Goal: Check status: Check status

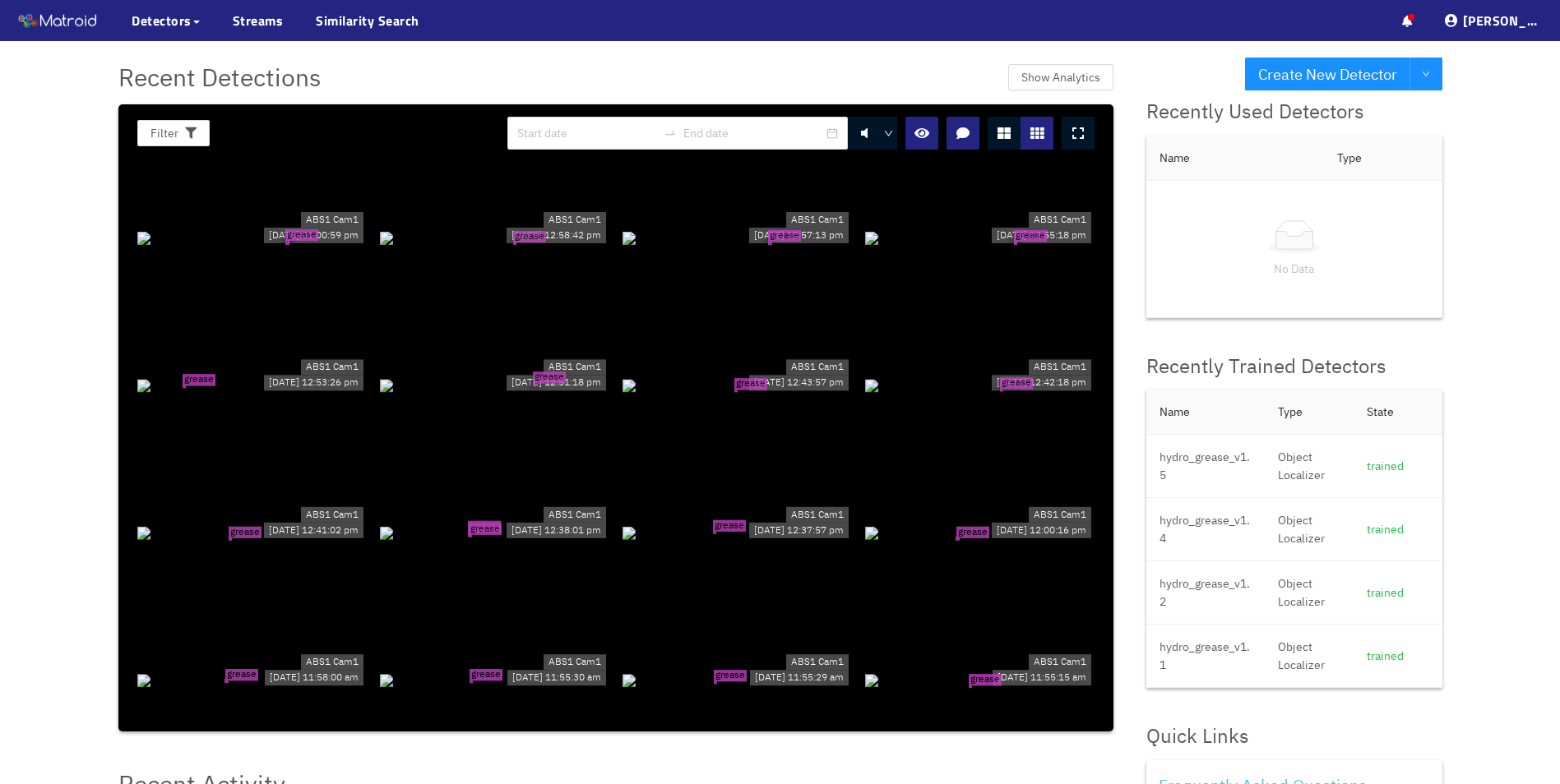
click at [261, 247] on div "ABS1 Cam1 [DATE] 01:00:59 pm" at bounding box center [313, 227] width 106 height 40
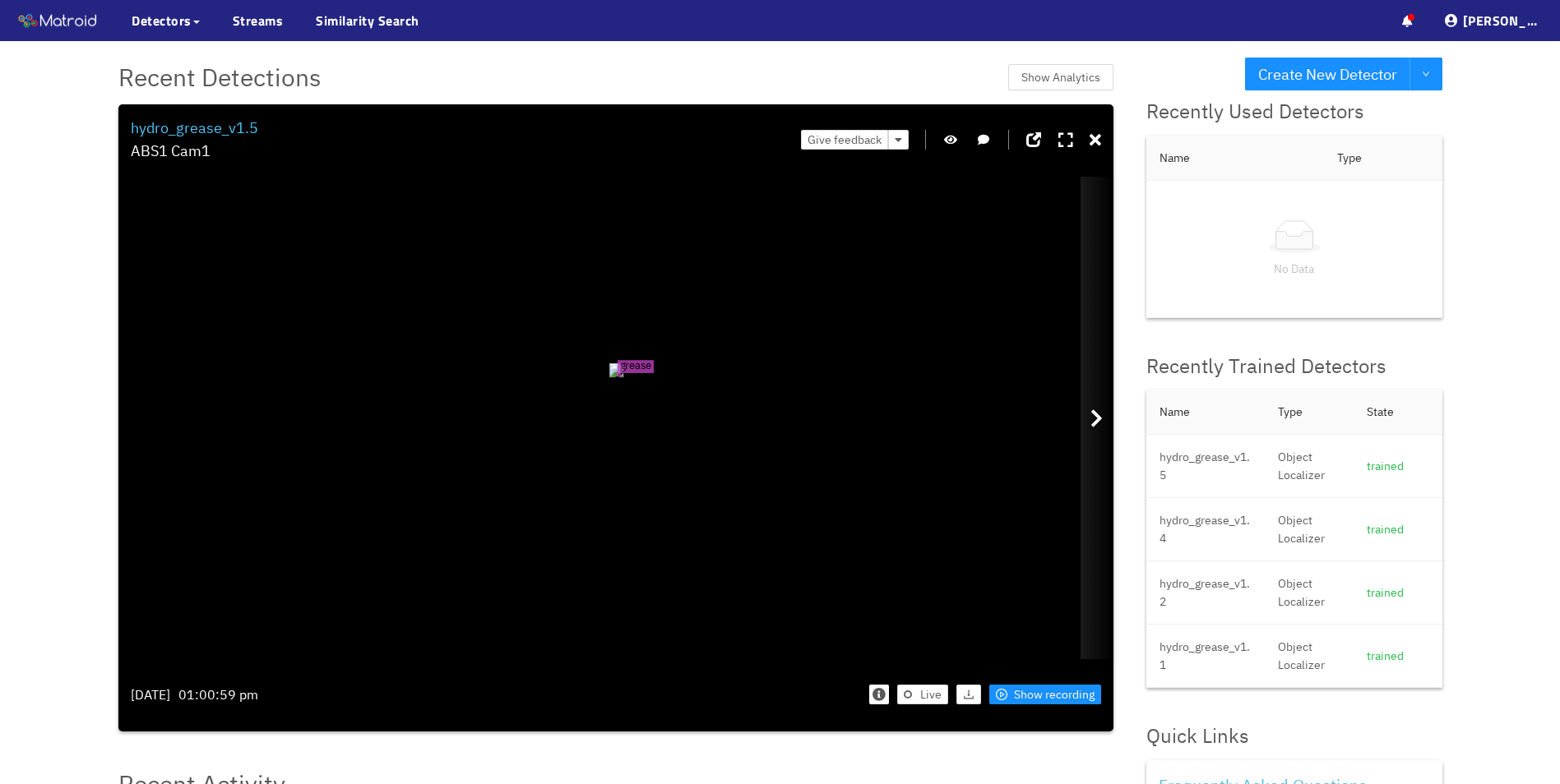
click at [1100, 413] on icon at bounding box center [1096, 418] width 12 height 20
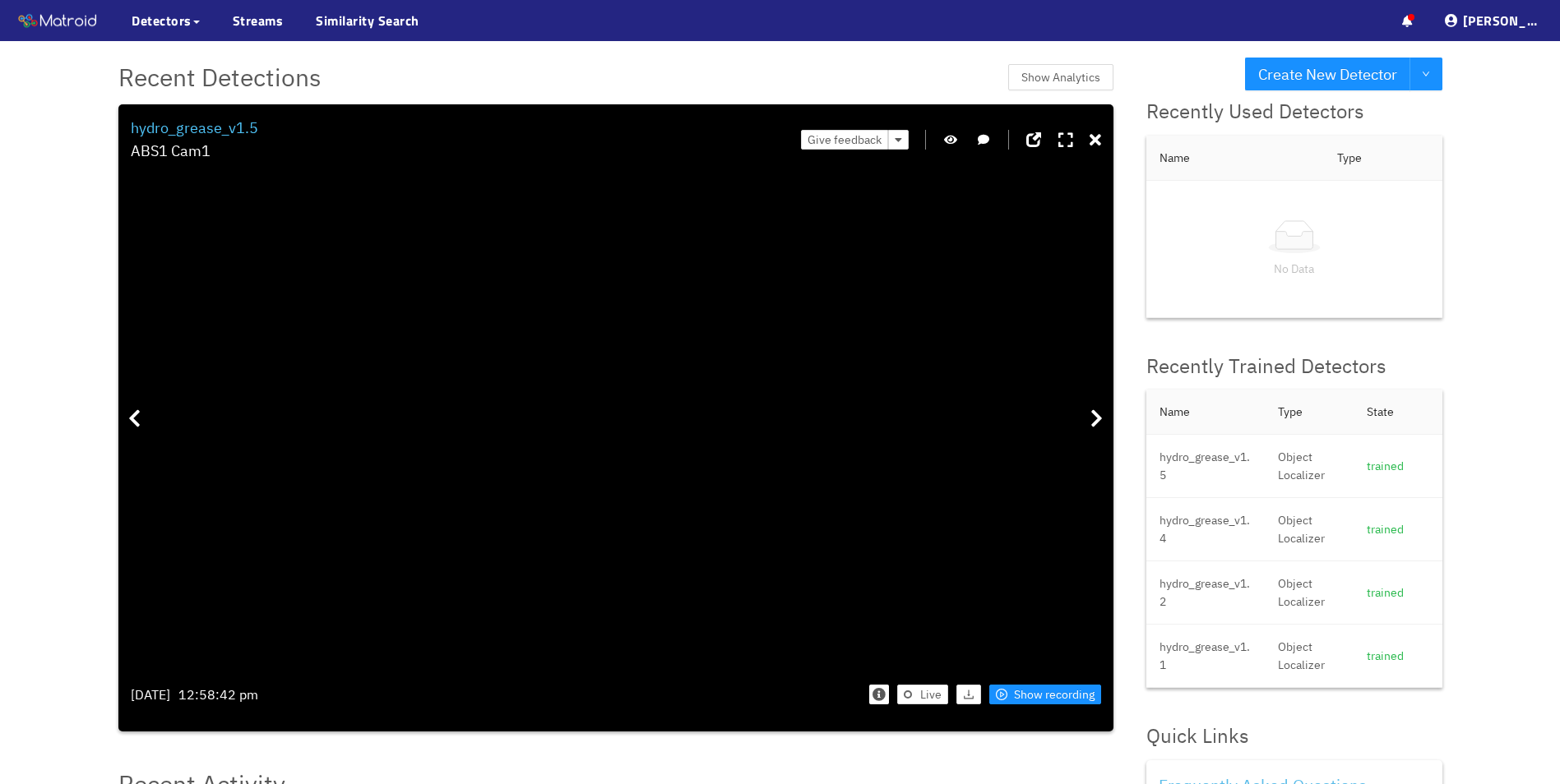
drag, startPoint x: 798, startPoint y: 513, endPoint x: 544, endPoint y: 434, distance: 266.0
click at [1096, 418] on icon at bounding box center [1096, 418] width 12 height 20
click at [1096, 412] on icon at bounding box center [1096, 418] width 12 height 20
drag, startPoint x: 424, startPoint y: 379, endPoint x: 608, endPoint y: 490, distance: 214.9
drag, startPoint x: 813, startPoint y: 576, endPoint x: 778, endPoint y: 462, distance: 119.3
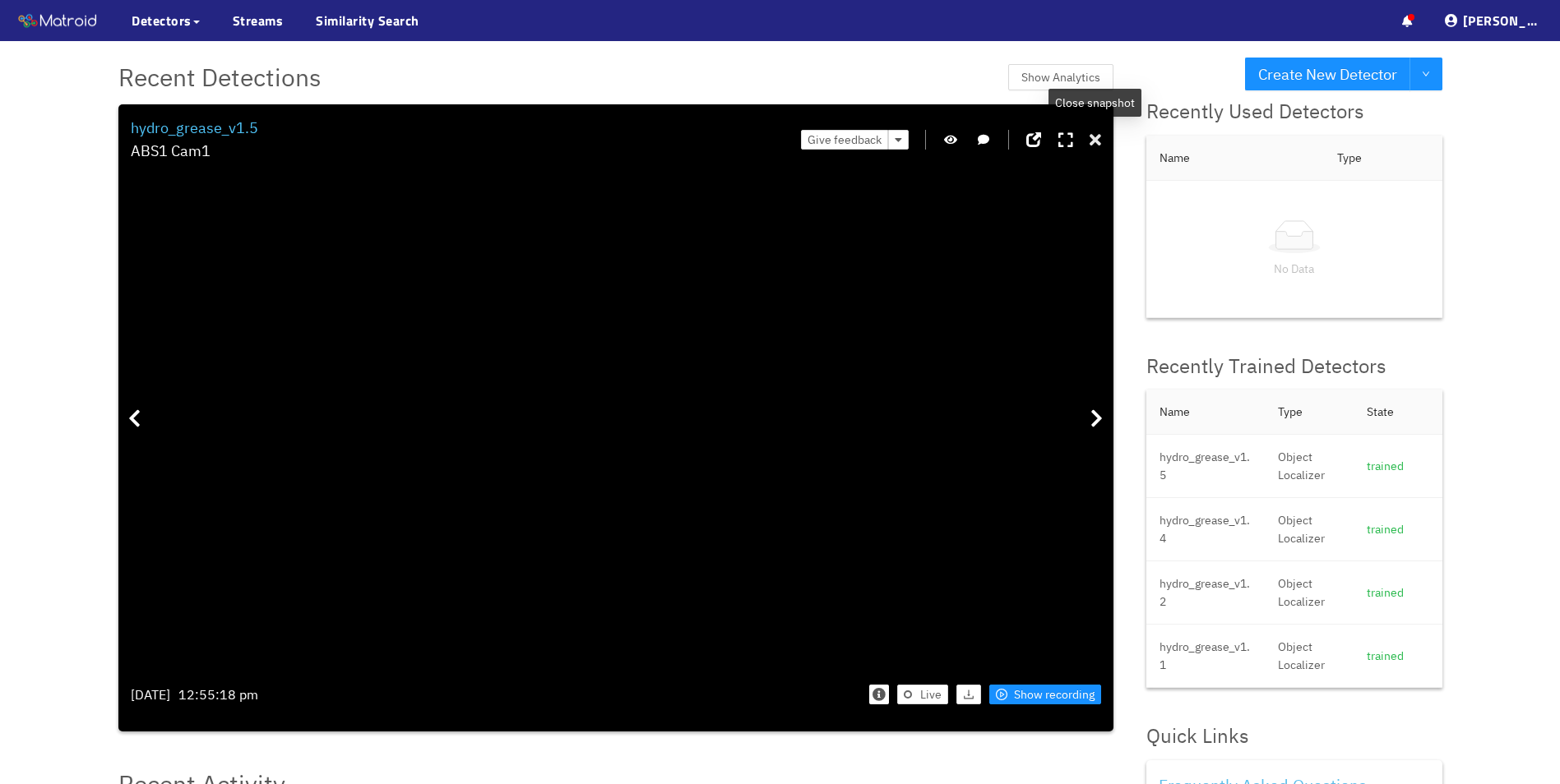
click at [1094, 141] on icon at bounding box center [1095, 140] width 11 height 16
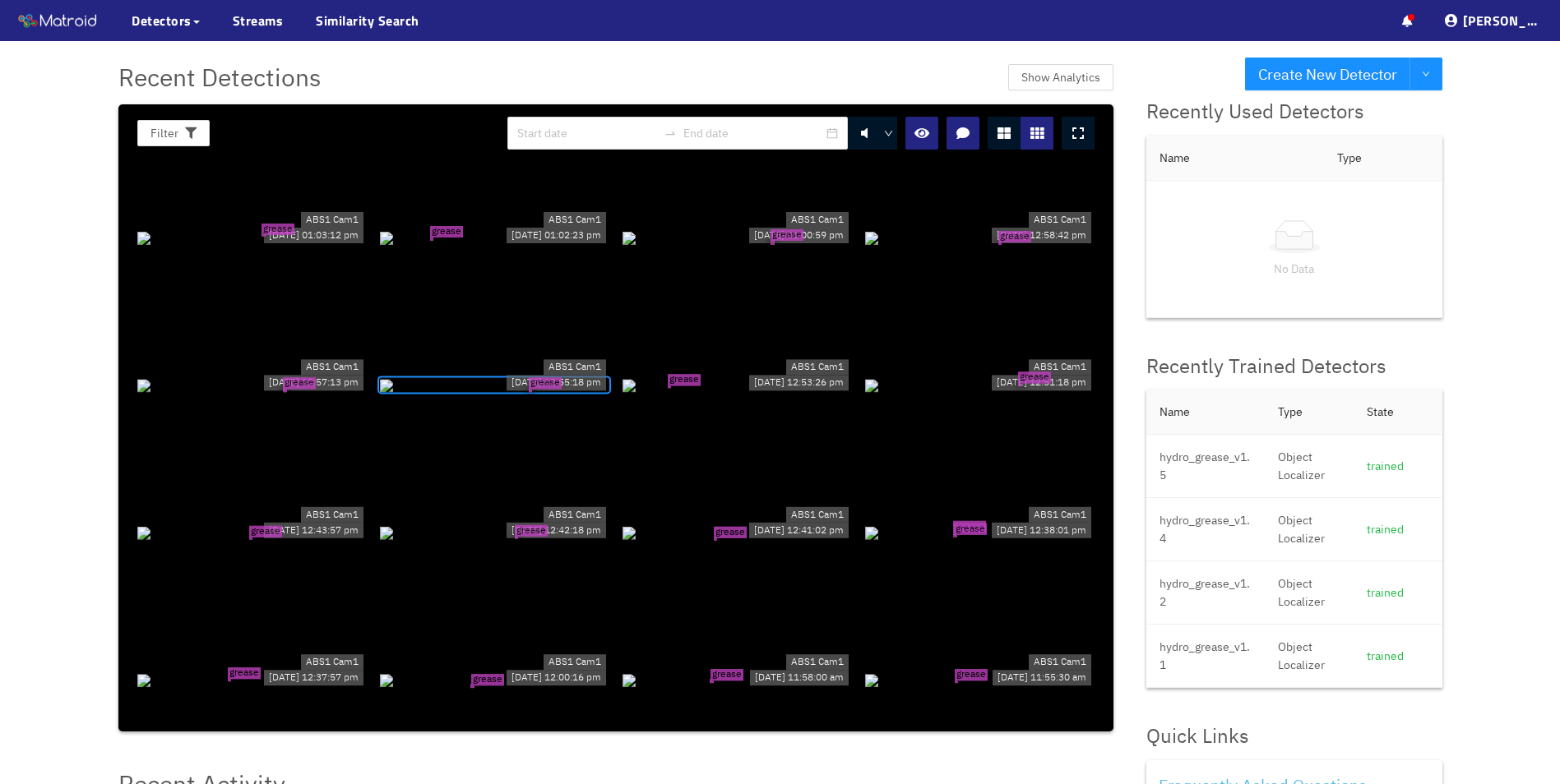
click at [767, 535] on div "grease tear" at bounding box center [737, 532] width 230 height 18
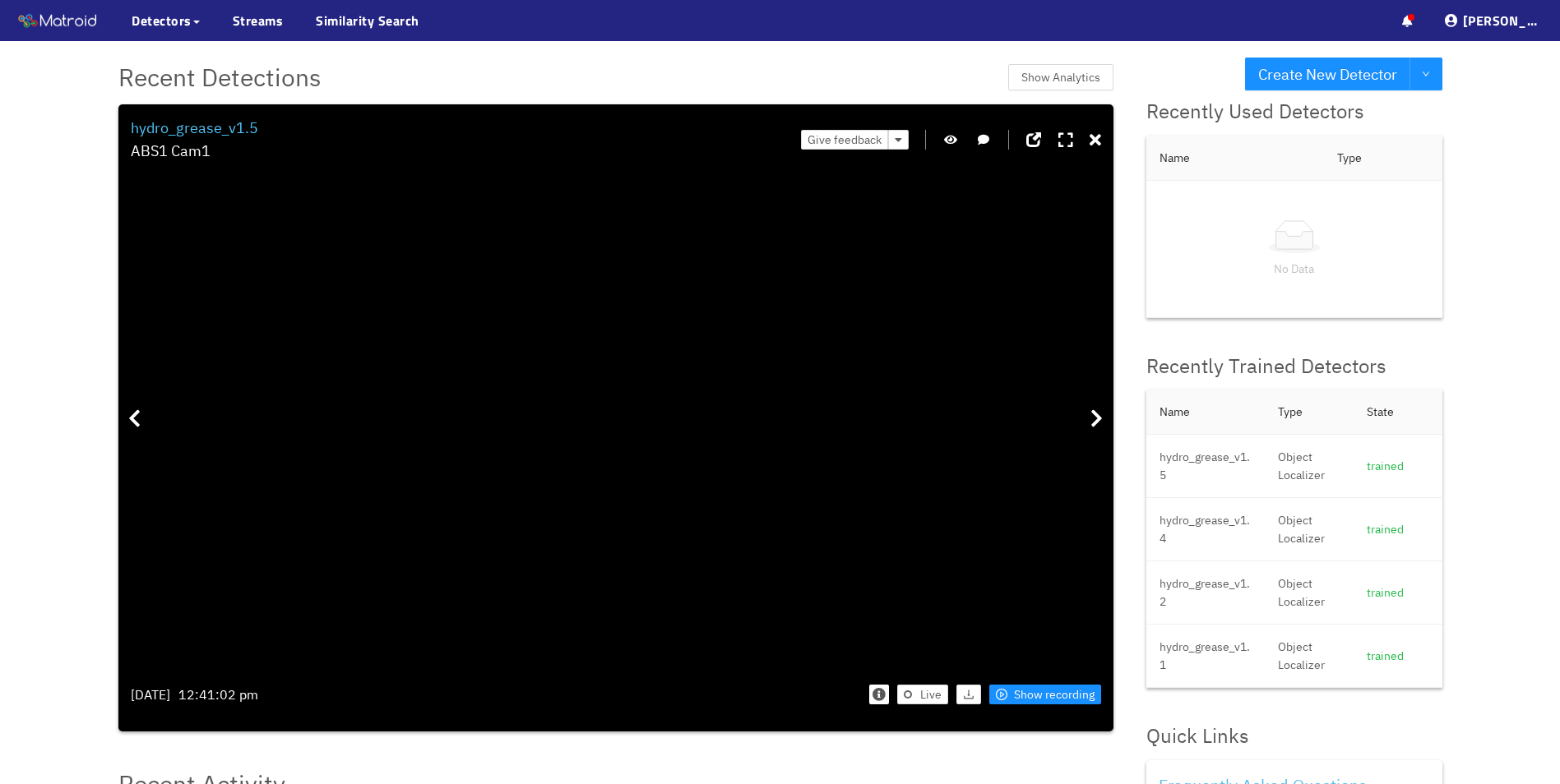
drag, startPoint x: 547, startPoint y: 509, endPoint x: 666, endPoint y: 387, distance: 170.4
click at [1098, 136] on icon at bounding box center [1095, 140] width 11 height 16
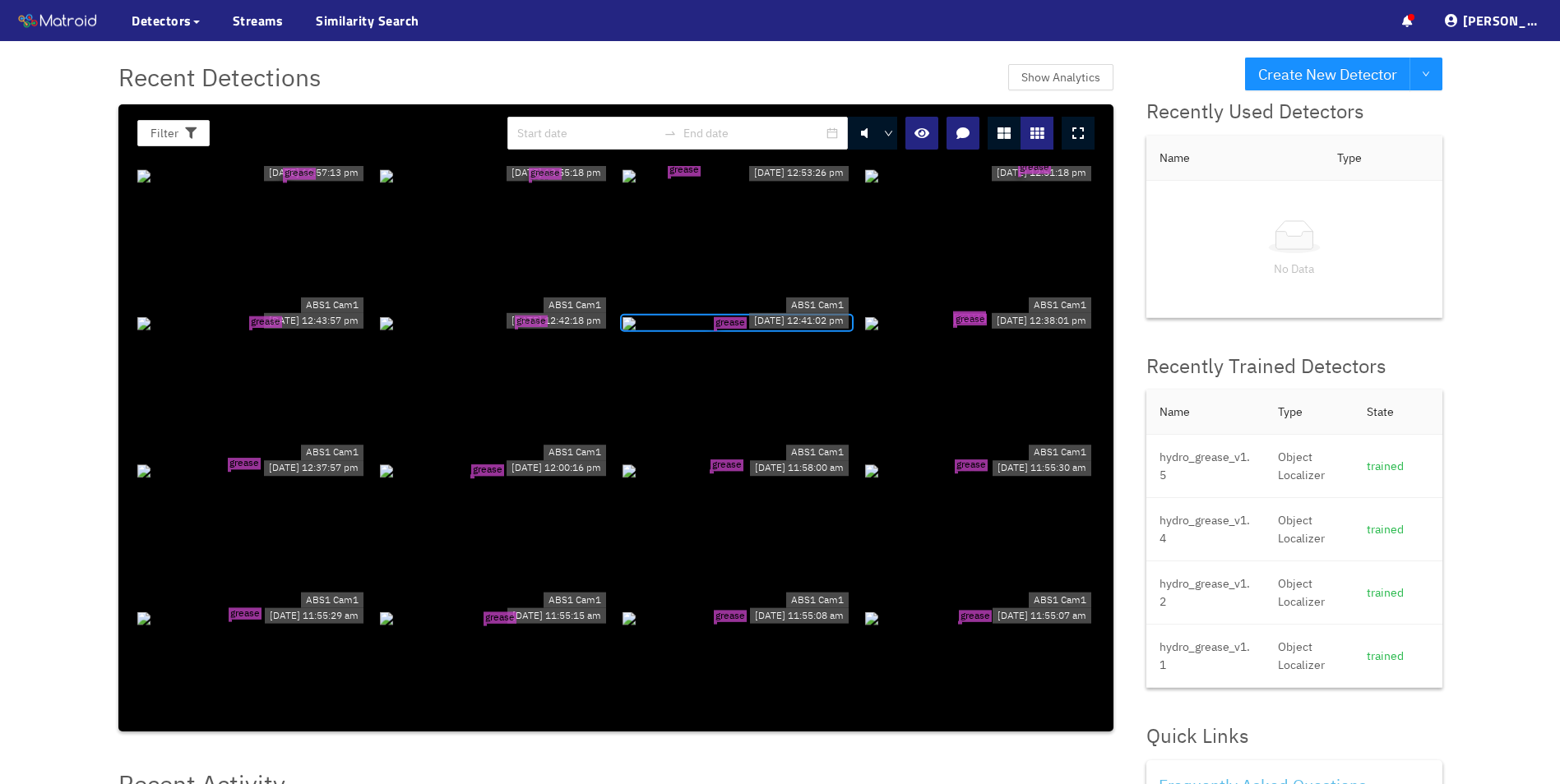
scroll to position [329, 0]
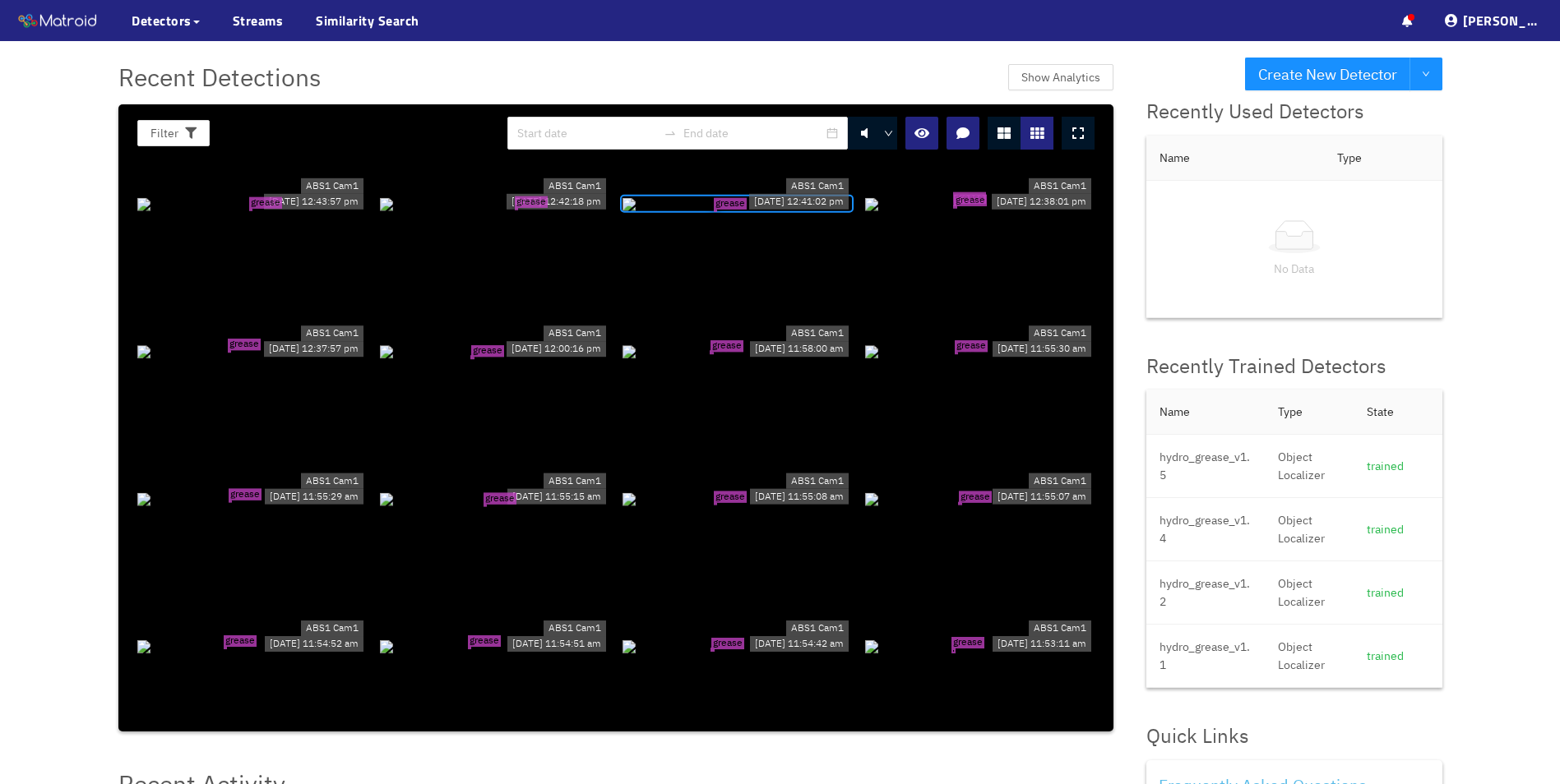
click at [971, 503] on div "grease tear" at bounding box center [980, 498] width 230 height 18
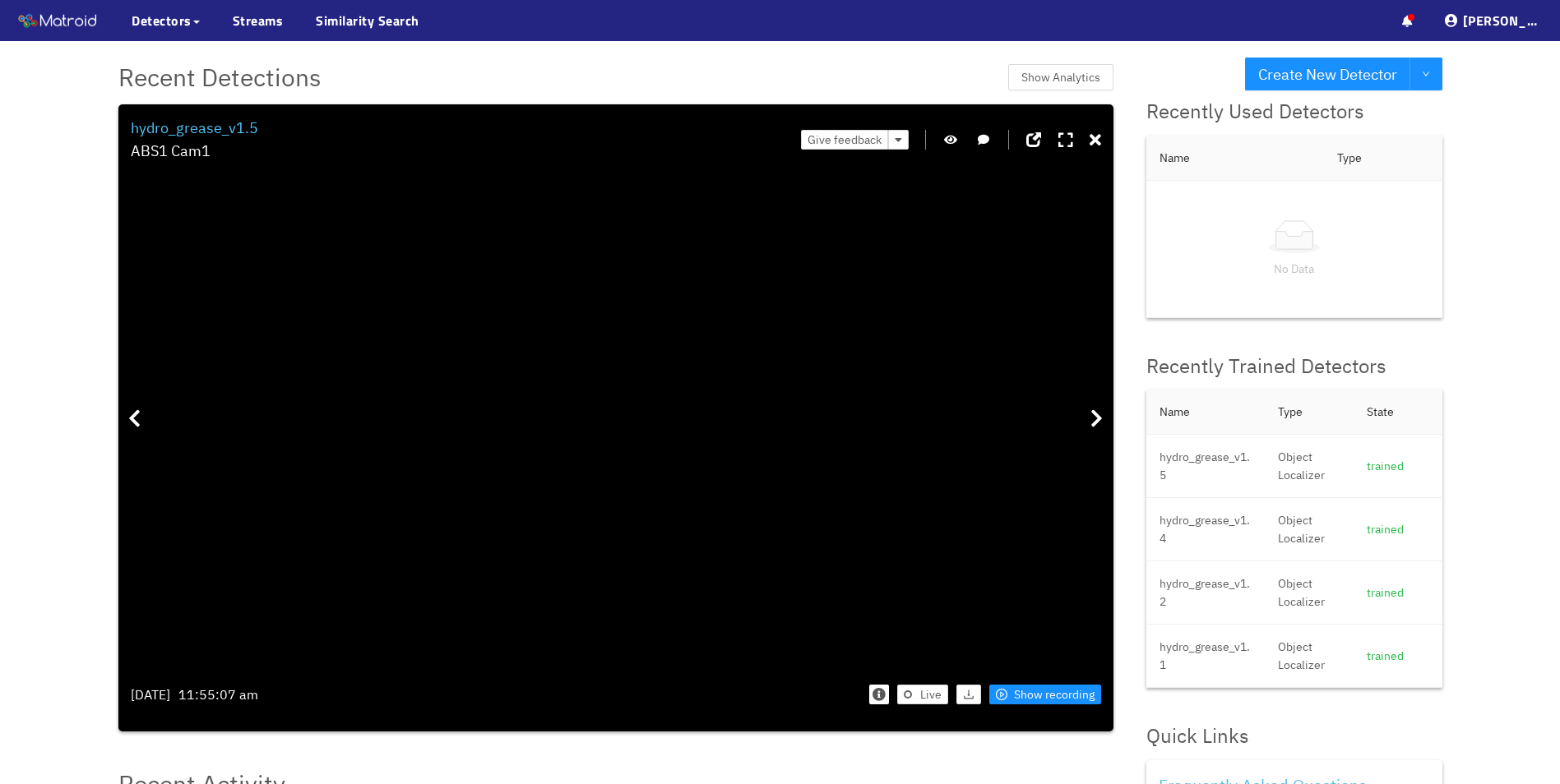
drag, startPoint x: 543, startPoint y: 545, endPoint x: 760, endPoint y: 413, distance: 254.0
click at [1096, 141] on icon at bounding box center [1095, 140] width 11 height 16
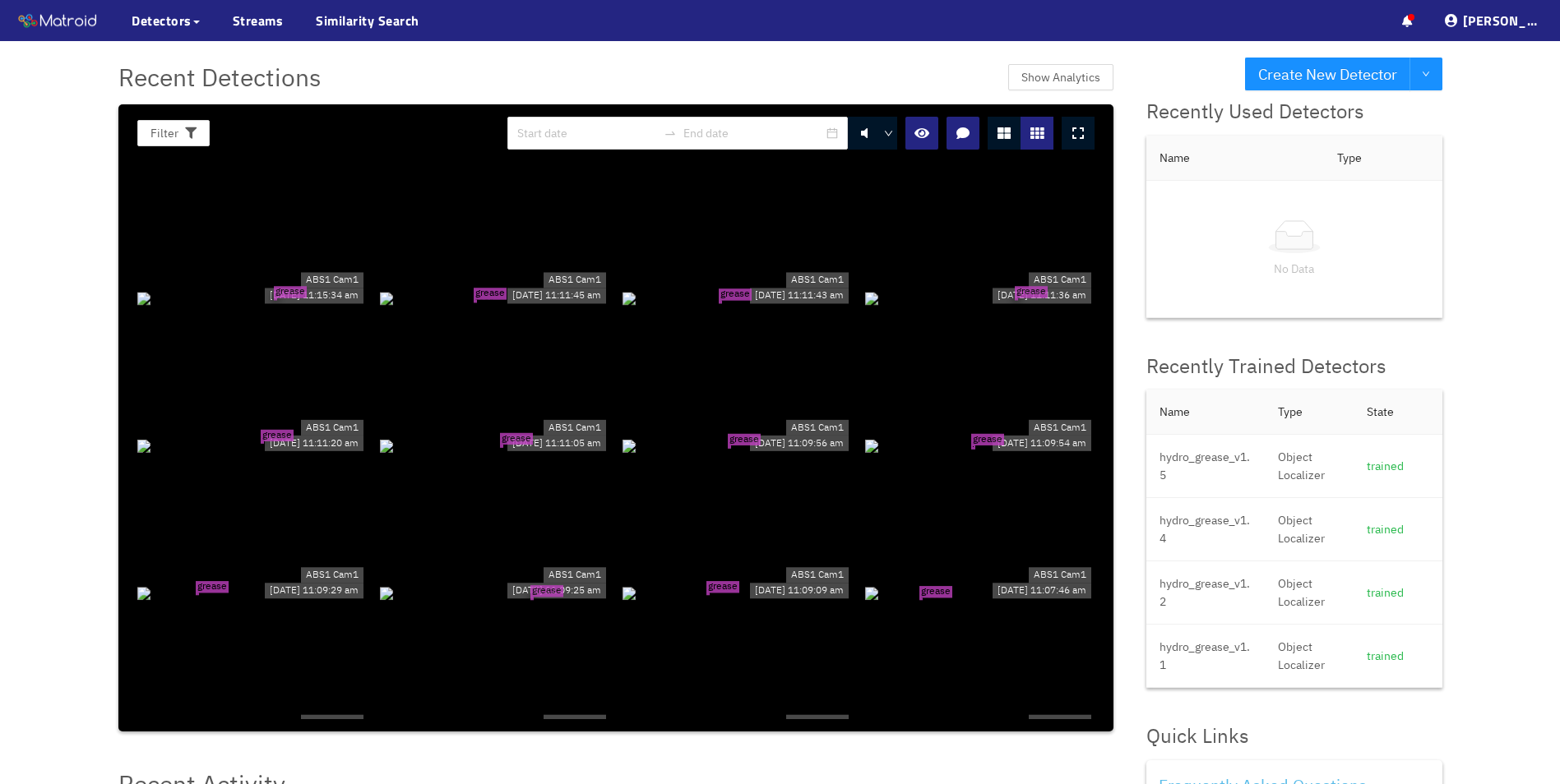
scroll to position [1645, 0]
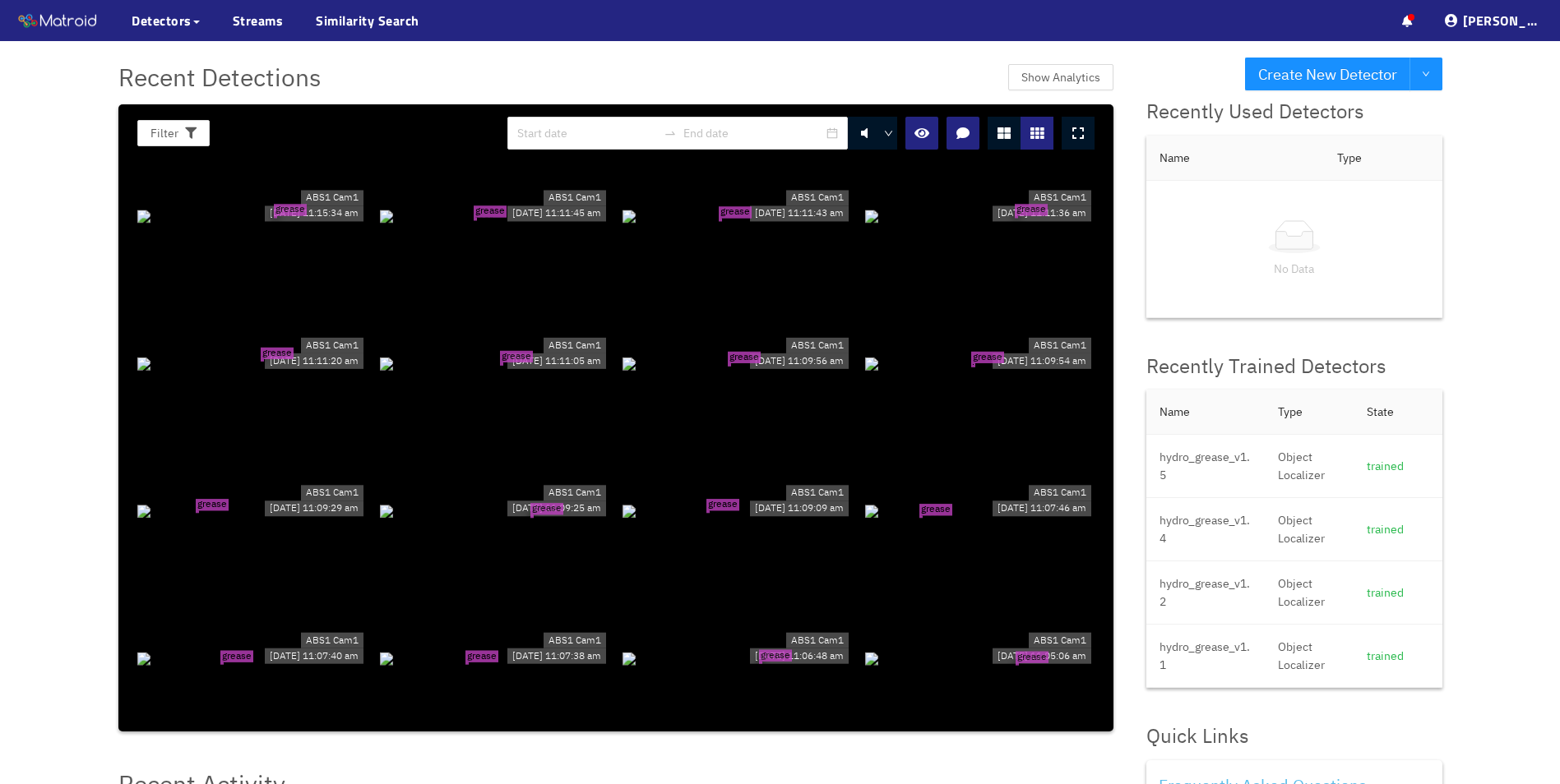
click at [961, 518] on div "grease tear" at bounding box center [980, 510] width 230 height 18
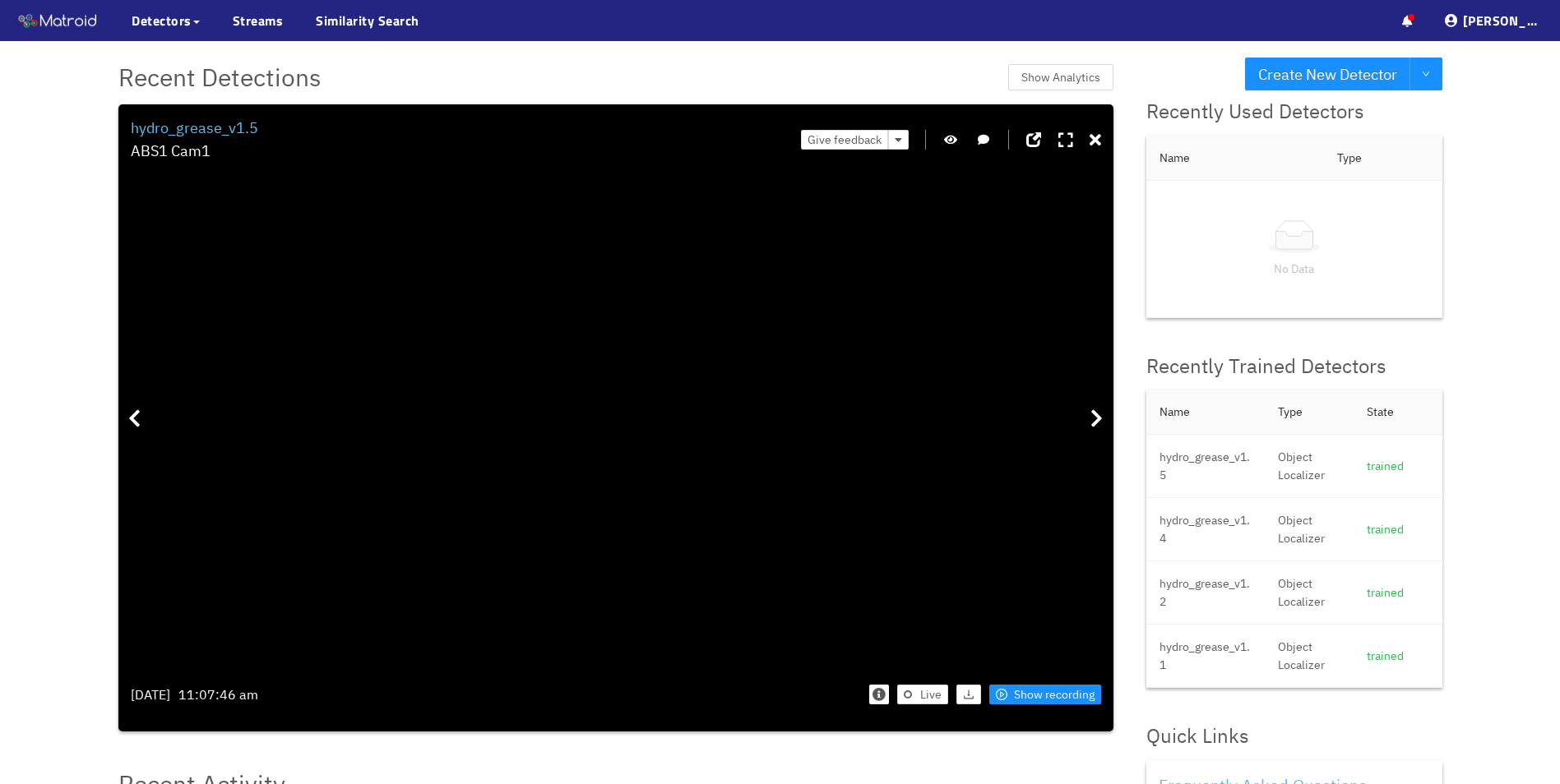
drag, startPoint x: 394, startPoint y: 537, endPoint x: 318, endPoint y: 373, distance: 180.8
drag, startPoint x: 321, startPoint y: 377, endPoint x: 451, endPoint y: 375, distance: 130.0
click at [1099, 136] on icon at bounding box center [1095, 140] width 11 height 16
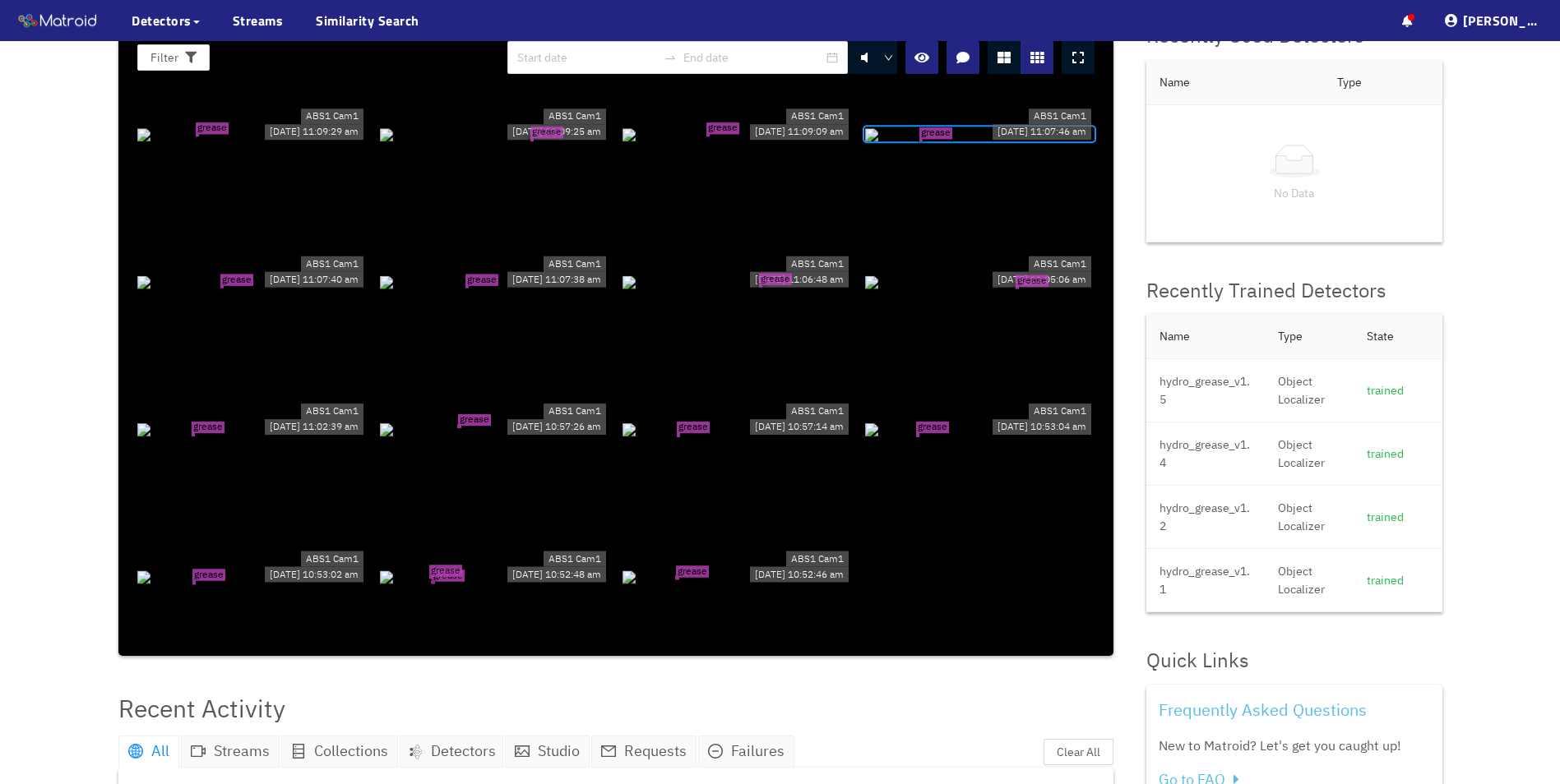
scroll to position [164, 0]
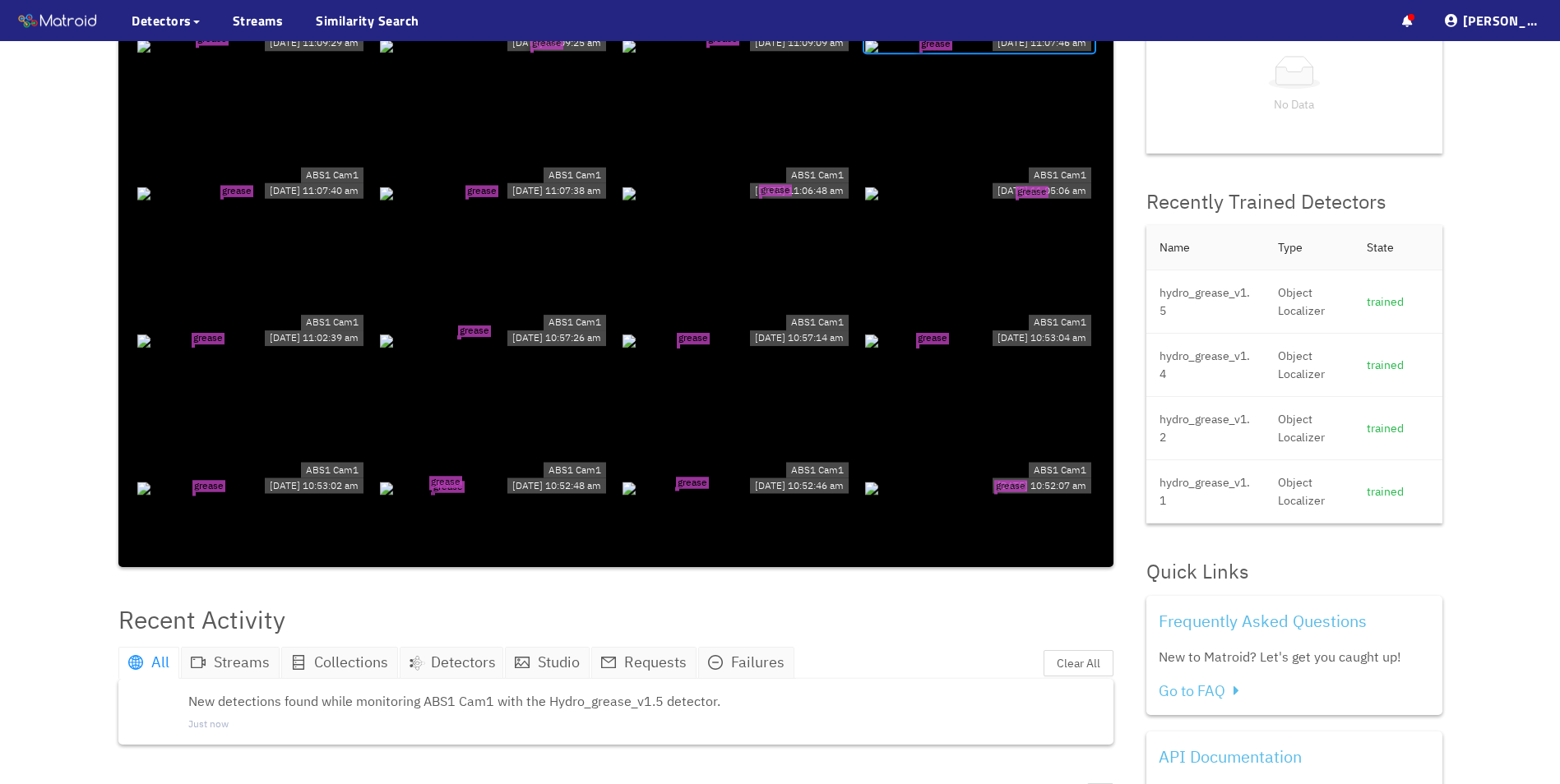
click at [467, 480] on div "grease tear grease tear" at bounding box center [494, 487] width 230 height 18
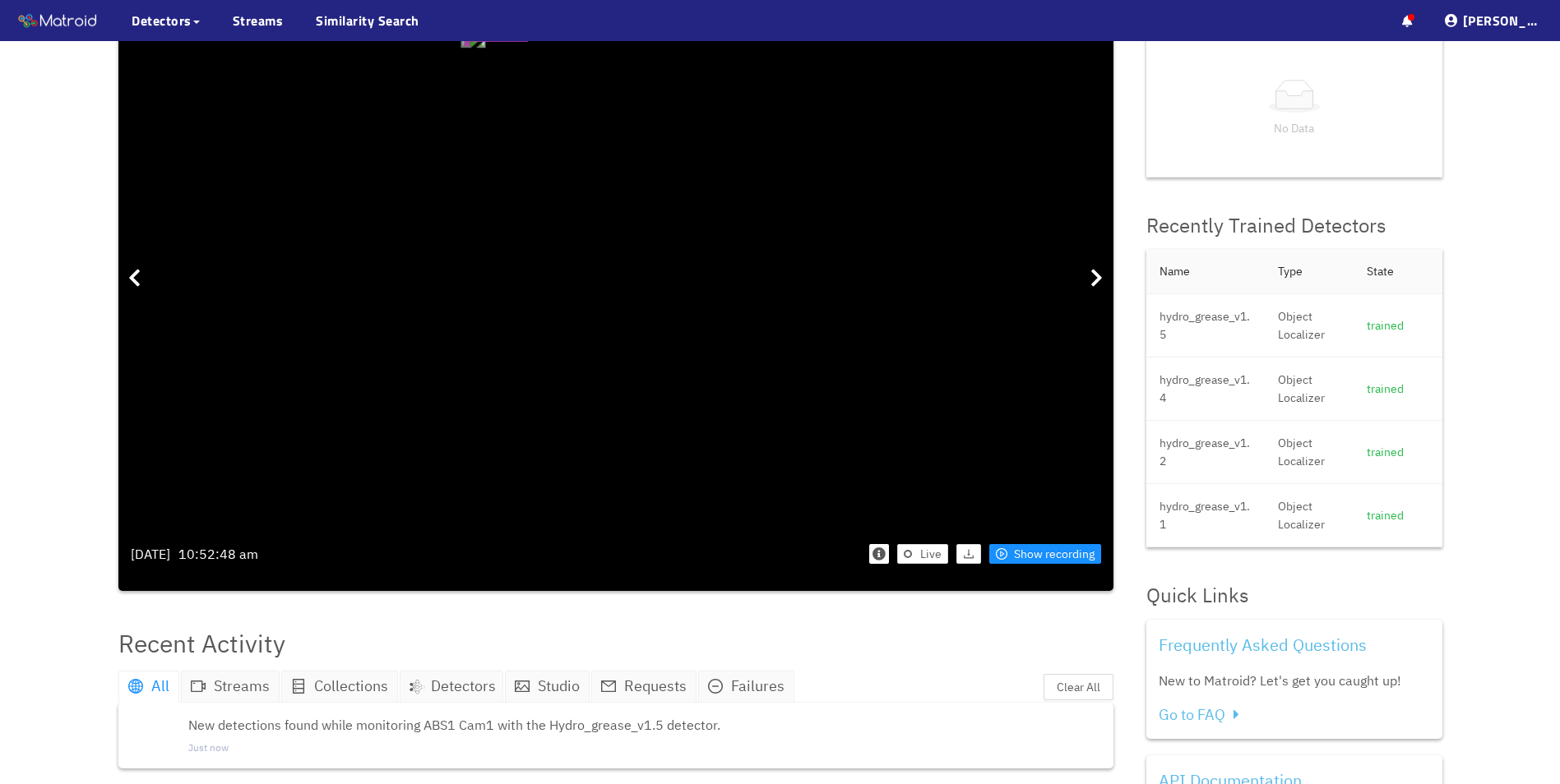
drag, startPoint x: 437, startPoint y: 266, endPoint x: 625, endPoint y: 345, distance: 203.9
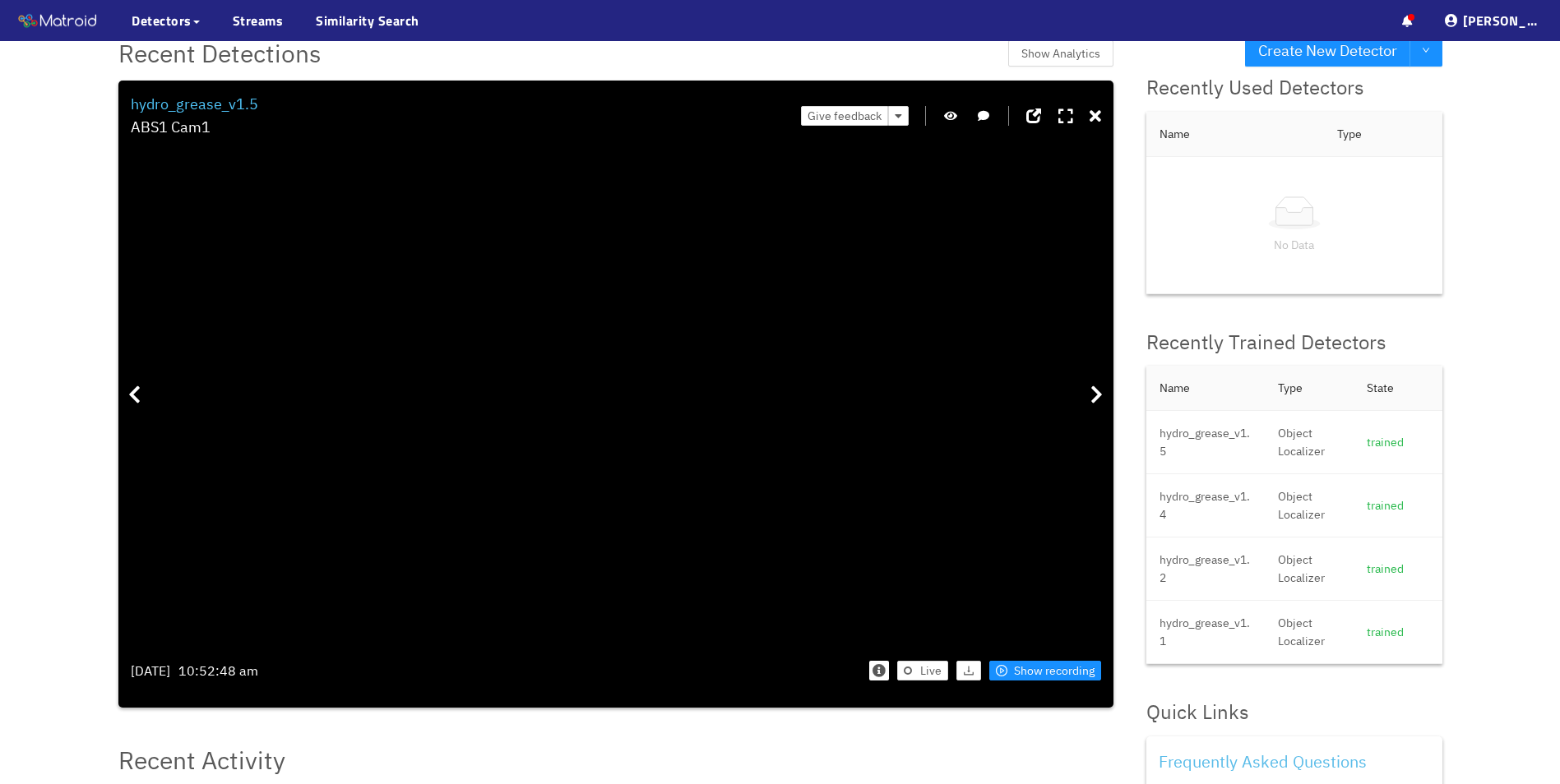
scroll to position [0, 0]
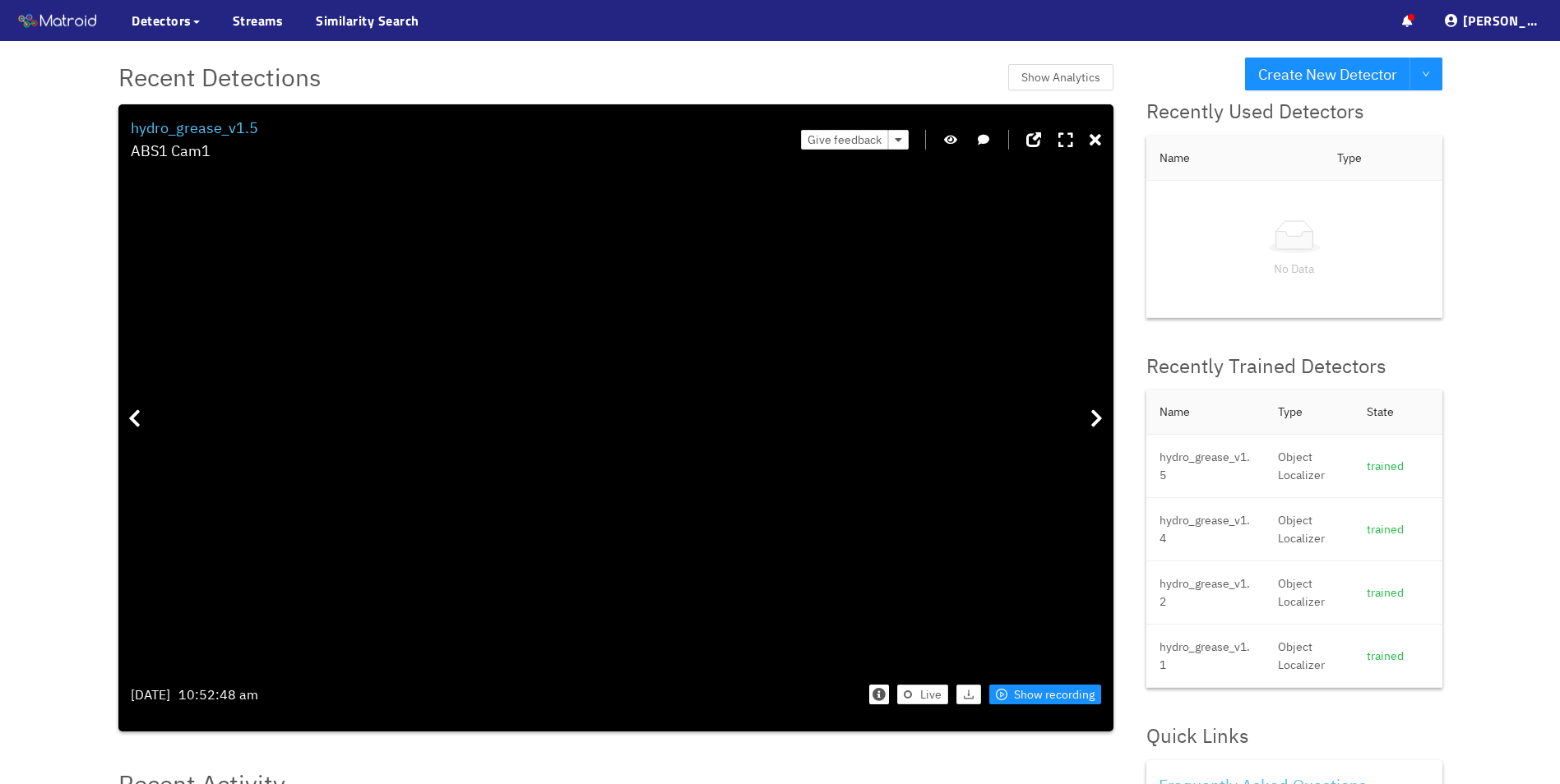
drag, startPoint x: 450, startPoint y: 455, endPoint x: 559, endPoint y: 271, distance: 213.9
drag, startPoint x: 668, startPoint y: 447, endPoint x: 601, endPoint y: 364, distance: 106.7
drag, startPoint x: 447, startPoint y: 507, endPoint x: 659, endPoint y: 544, distance: 215.2
click at [1096, 141] on icon at bounding box center [1095, 140] width 11 height 16
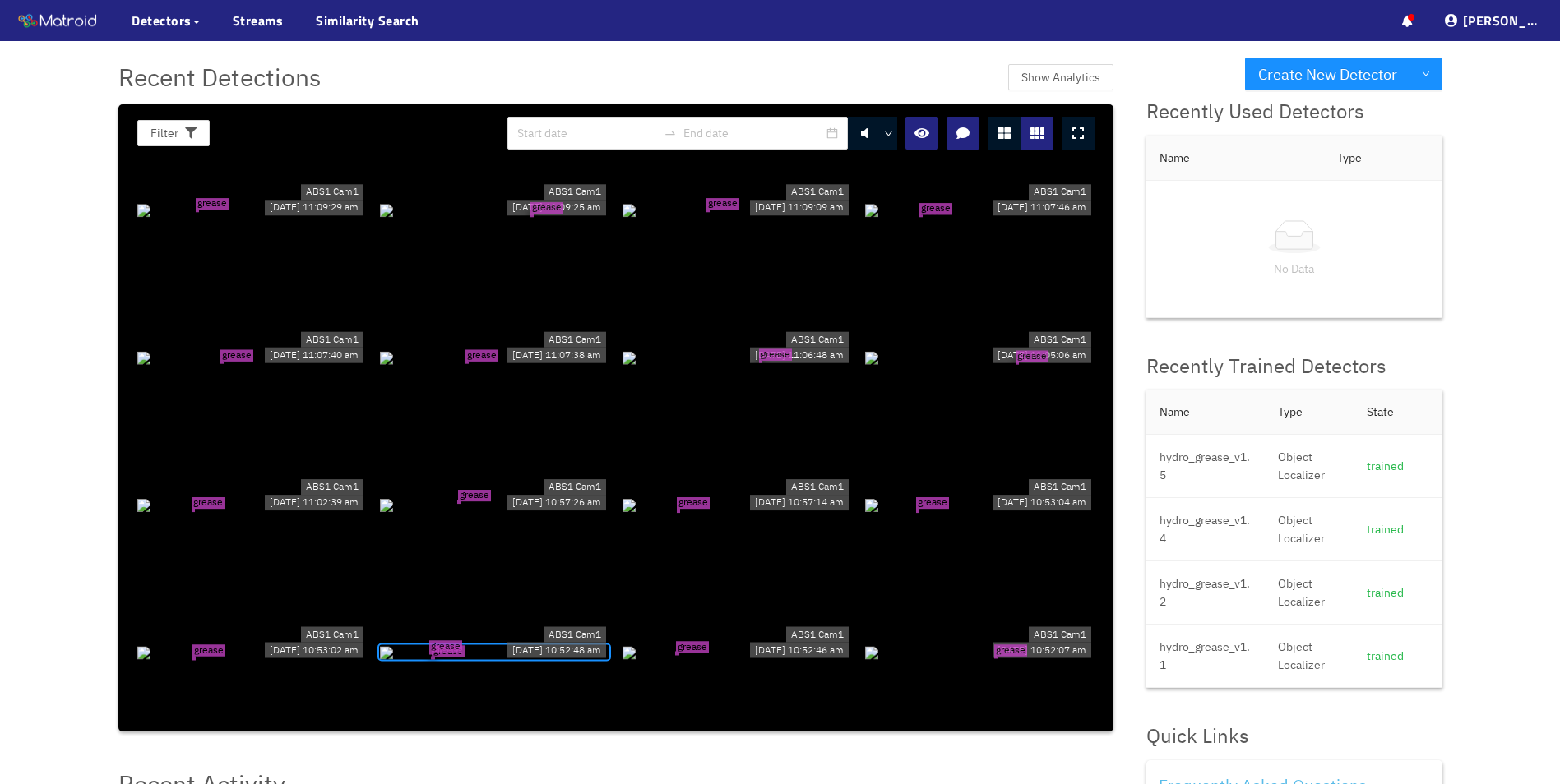
click at [236, 658] on div "grease tear" at bounding box center [252, 652] width 230 height 18
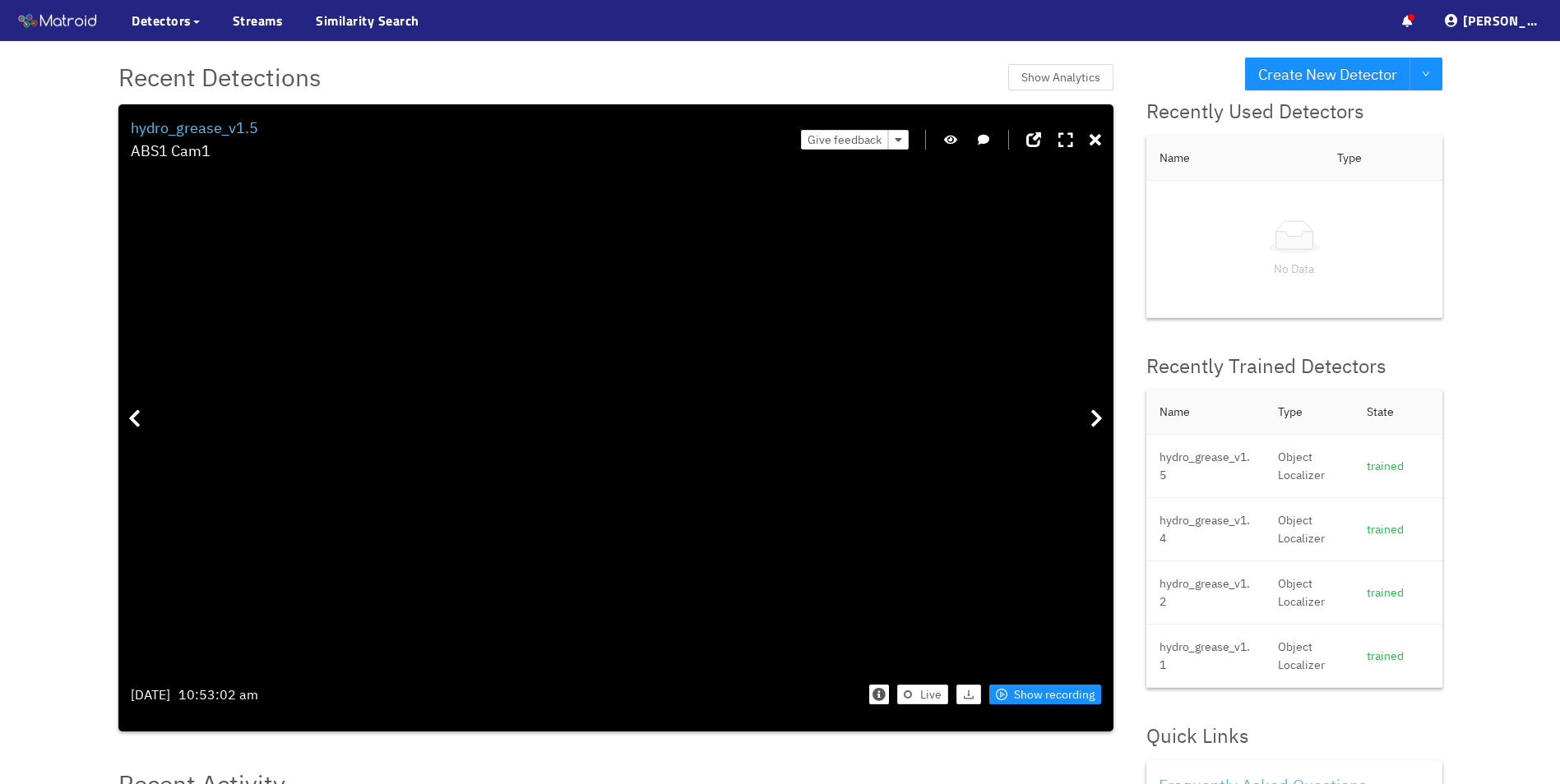
drag, startPoint x: 418, startPoint y: 486, endPoint x: 531, endPoint y: 411, distance: 135.6
drag, startPoint x: 843, startPoint y: 475, endPoint x: 508, endPoint y: 509, distance: 336.7
click at [1098, 139] on icon at bounding box center [1095, 140] width 11 height 16
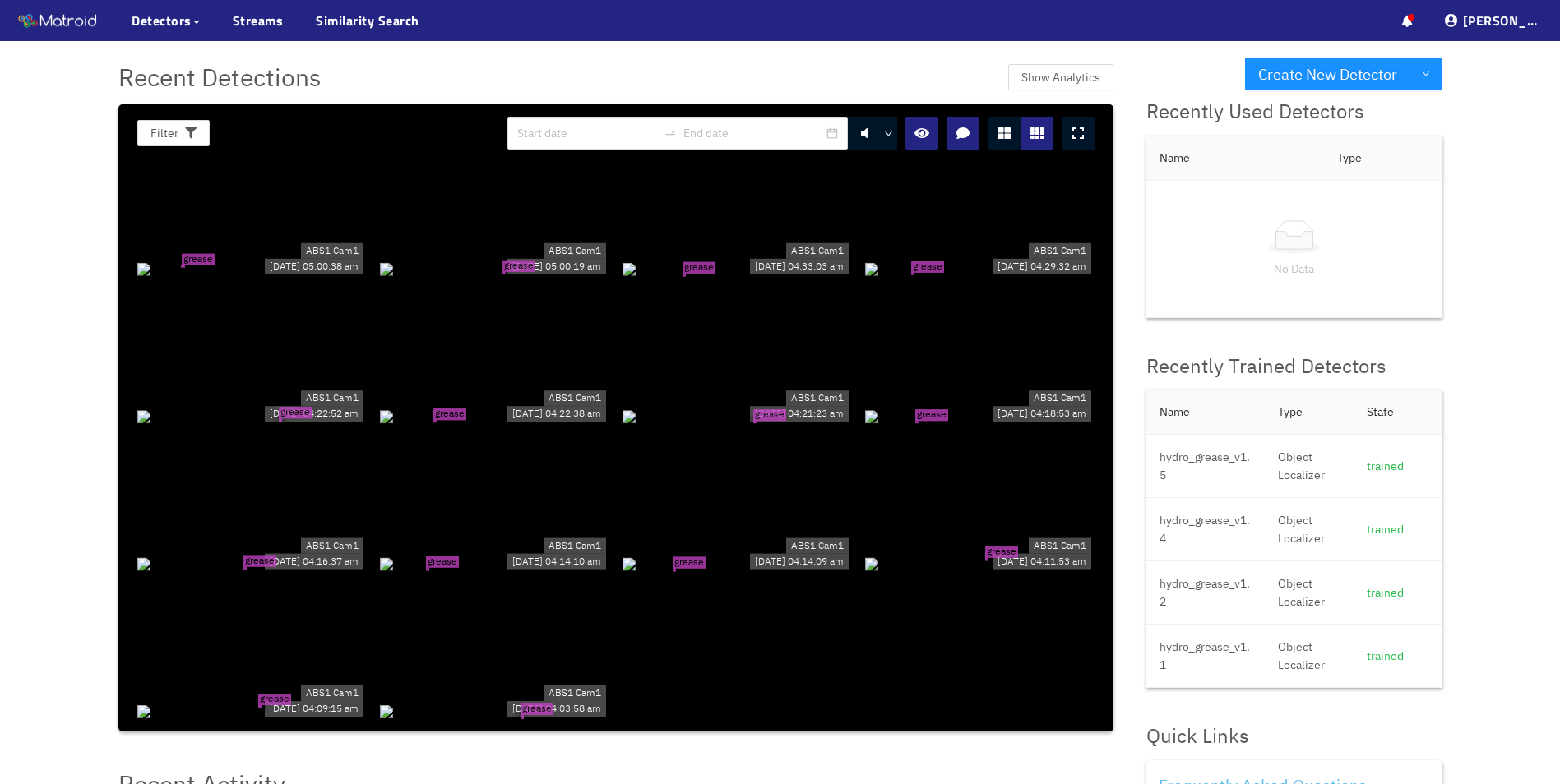
scroll to position [4247, 0]
click at [550, 554] on div "grease tear" at bounding box center [494, 562] width 230 height 18
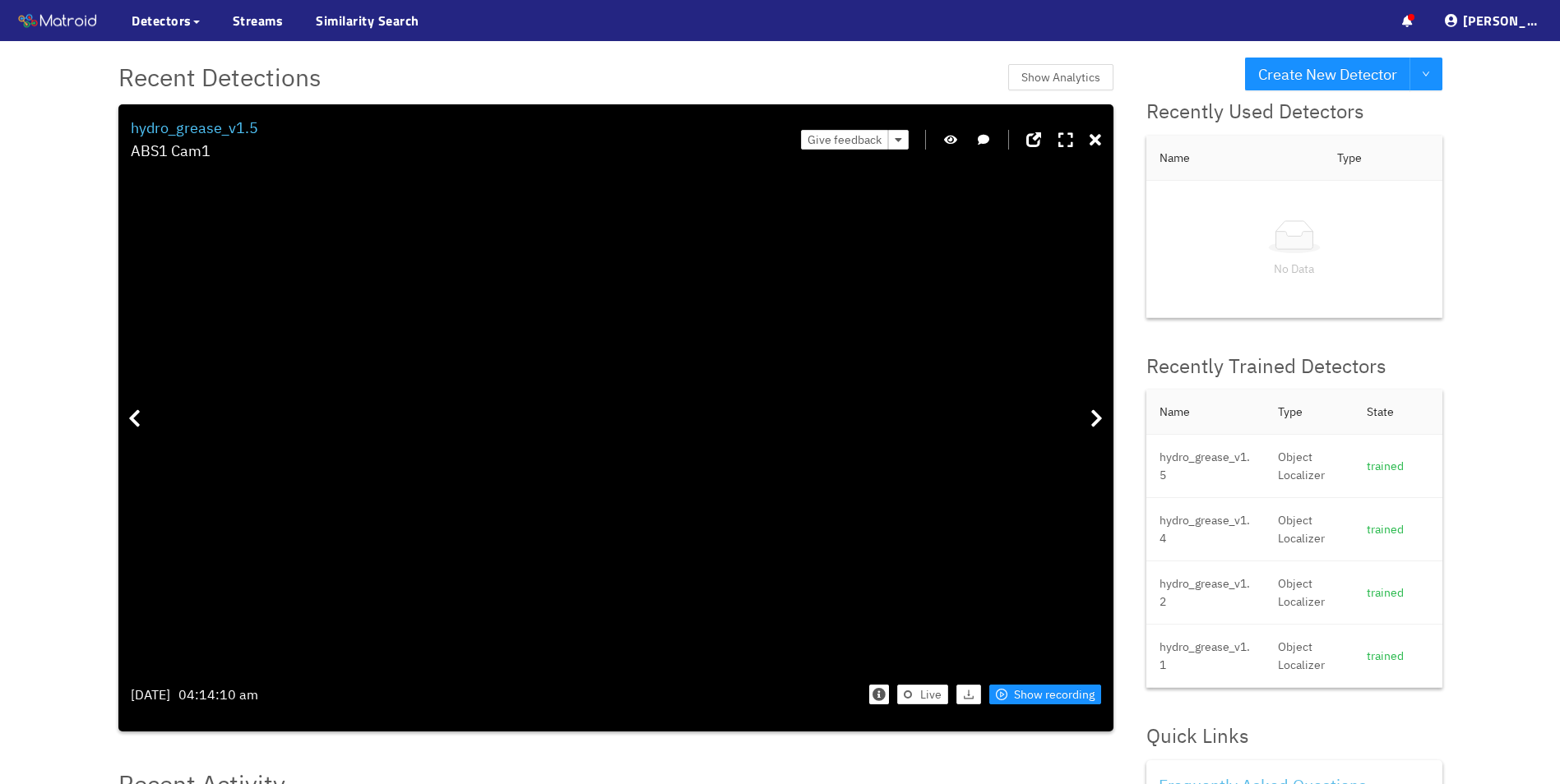
drag, startPoint x: 432, startPoint y: 529, endPoint x: 647, endPoint y: 496, distance: 217.5
drag, startPoint x: 550, startPoint y: 530, endPoint x: 642, endPoint y: 364, distance: 189.8
click at [1096, 141] on icon at bounding box center [1095, 140] width 11 height 16
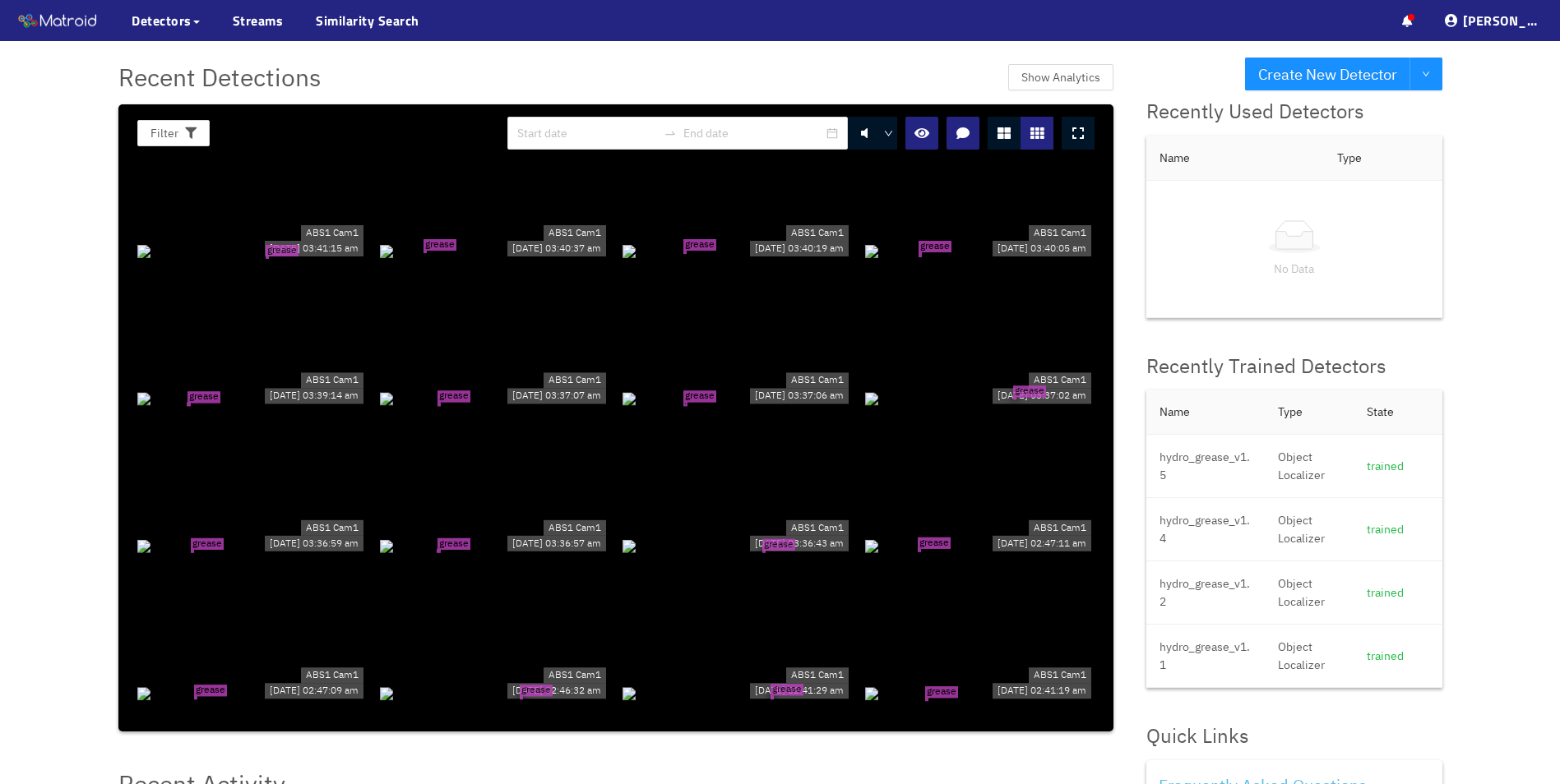
scroll to position [5480, 0]
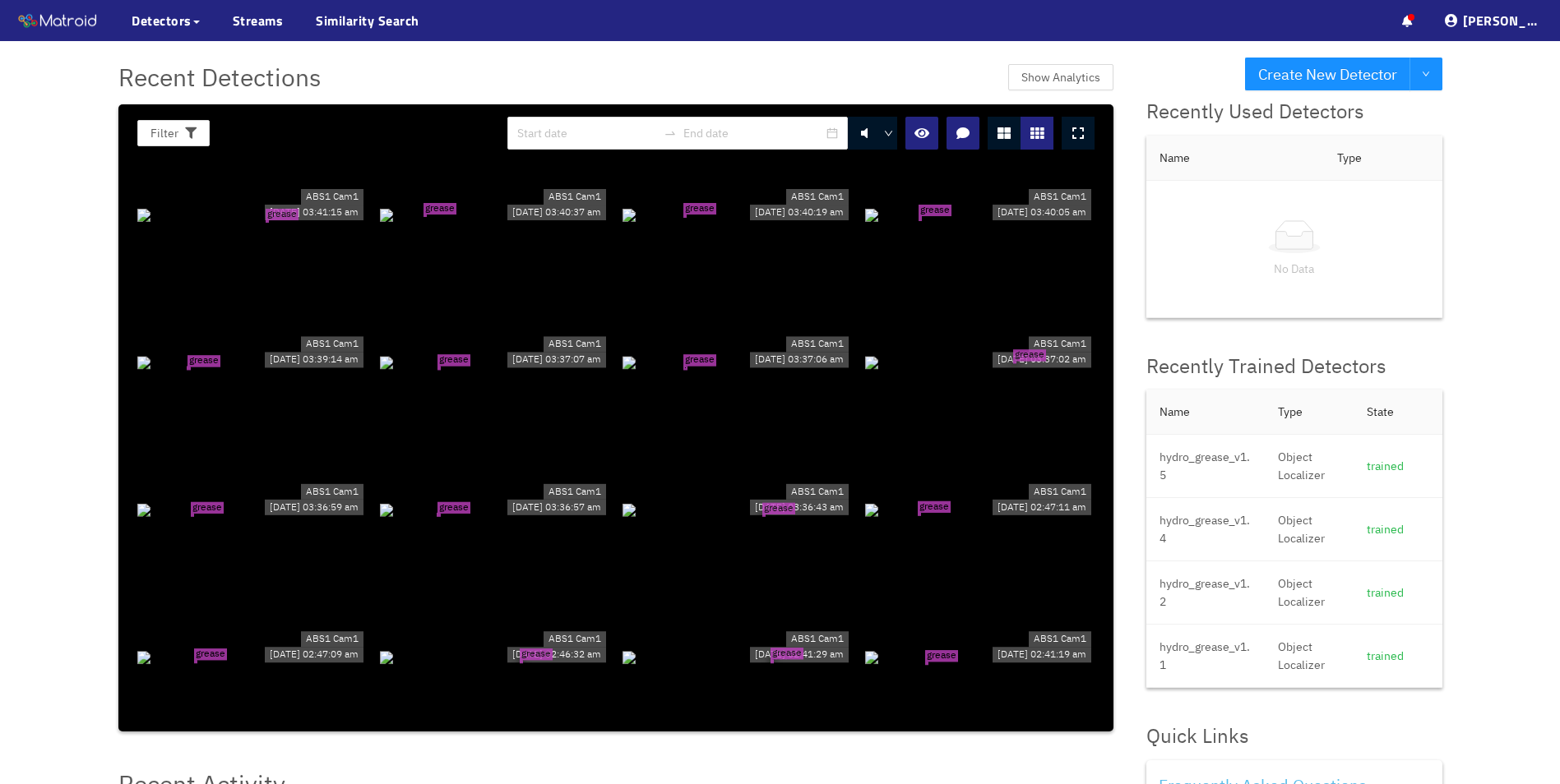
click at [930, 500] on div "grease tear" at bounding box center [980, 509] width 230 height 18
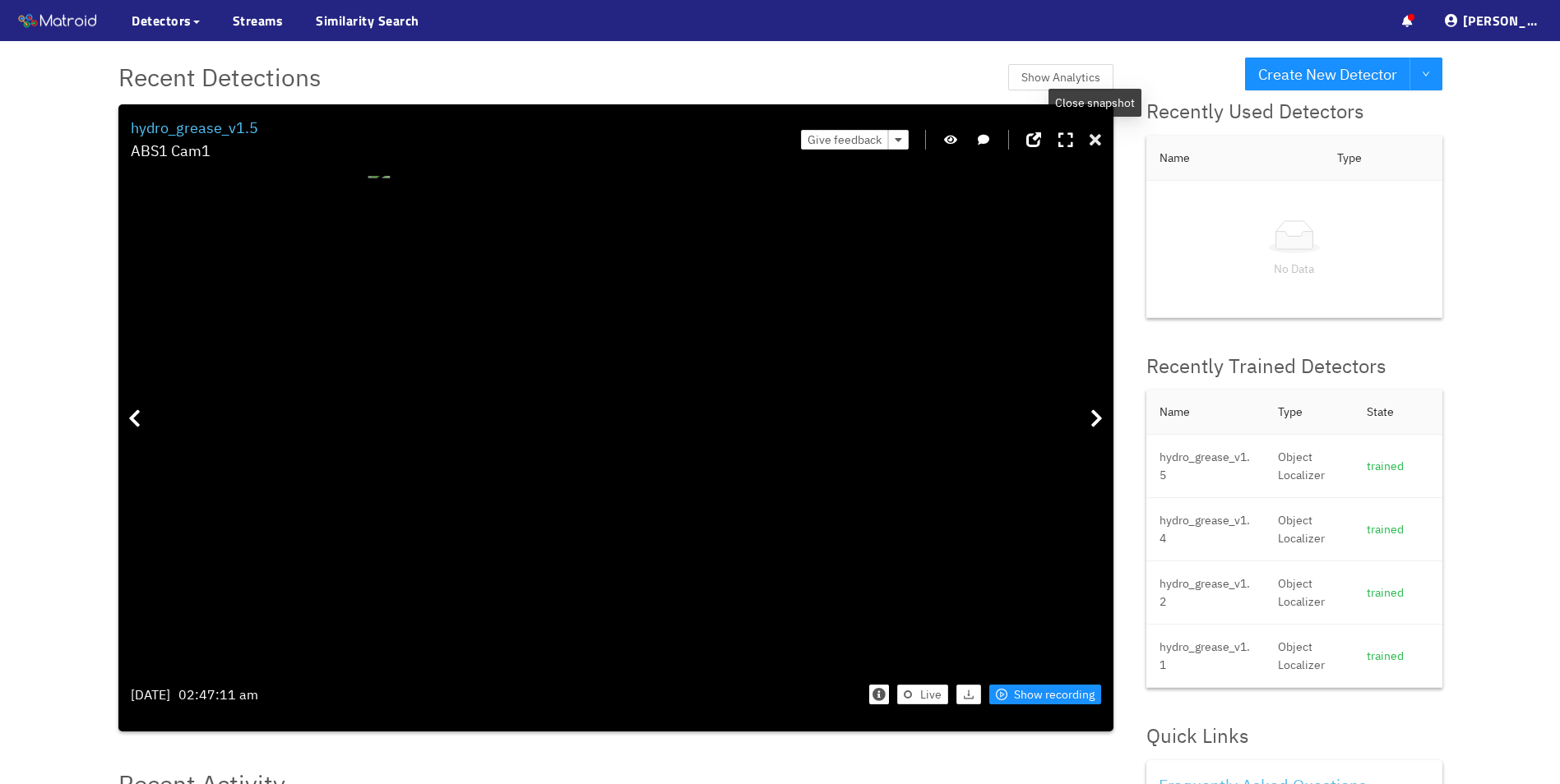
click at [1094, 136] on icon at bounding box center [1095, 140] width 11 height 16
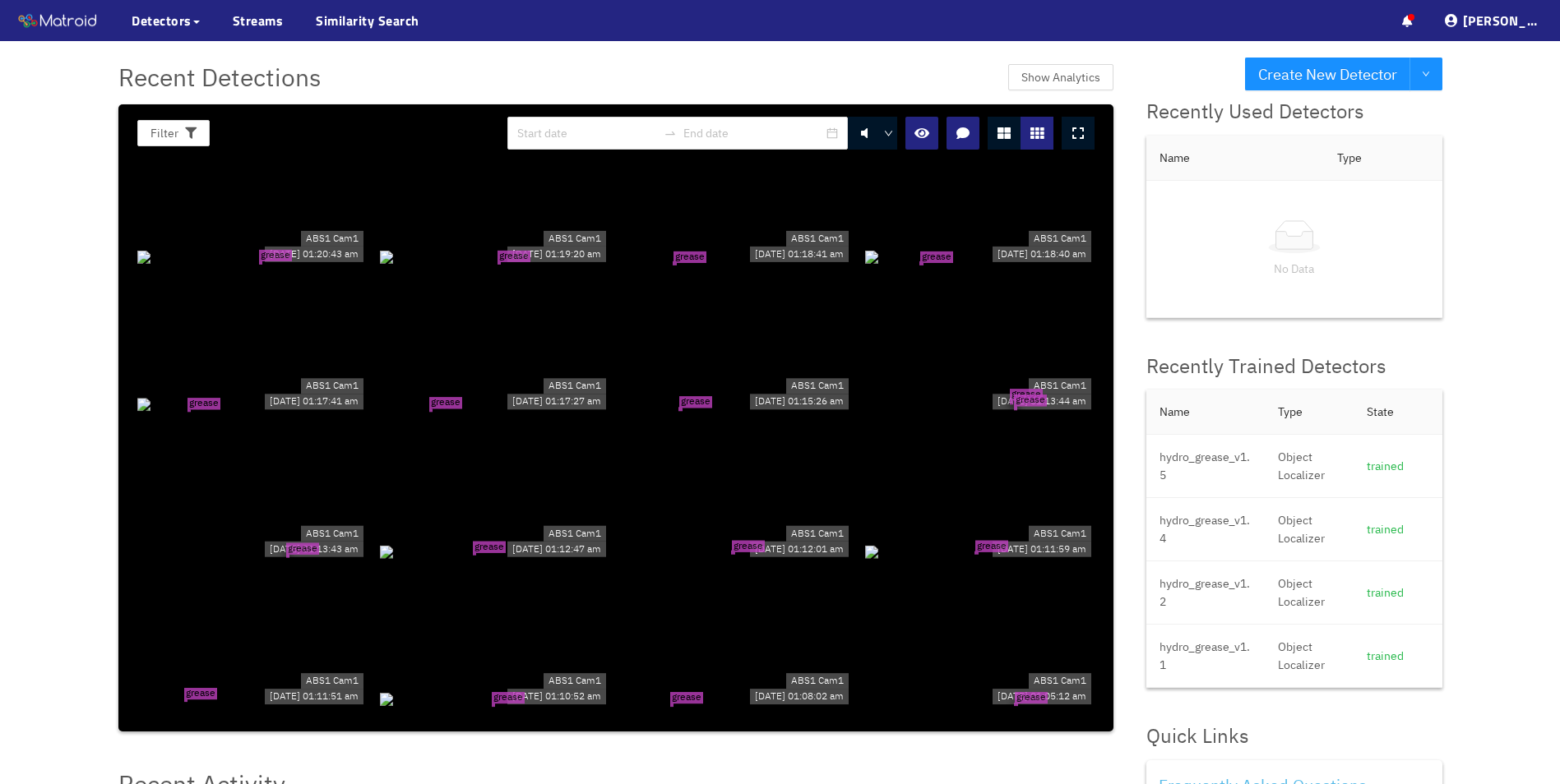
scroll to position [7322, 0]
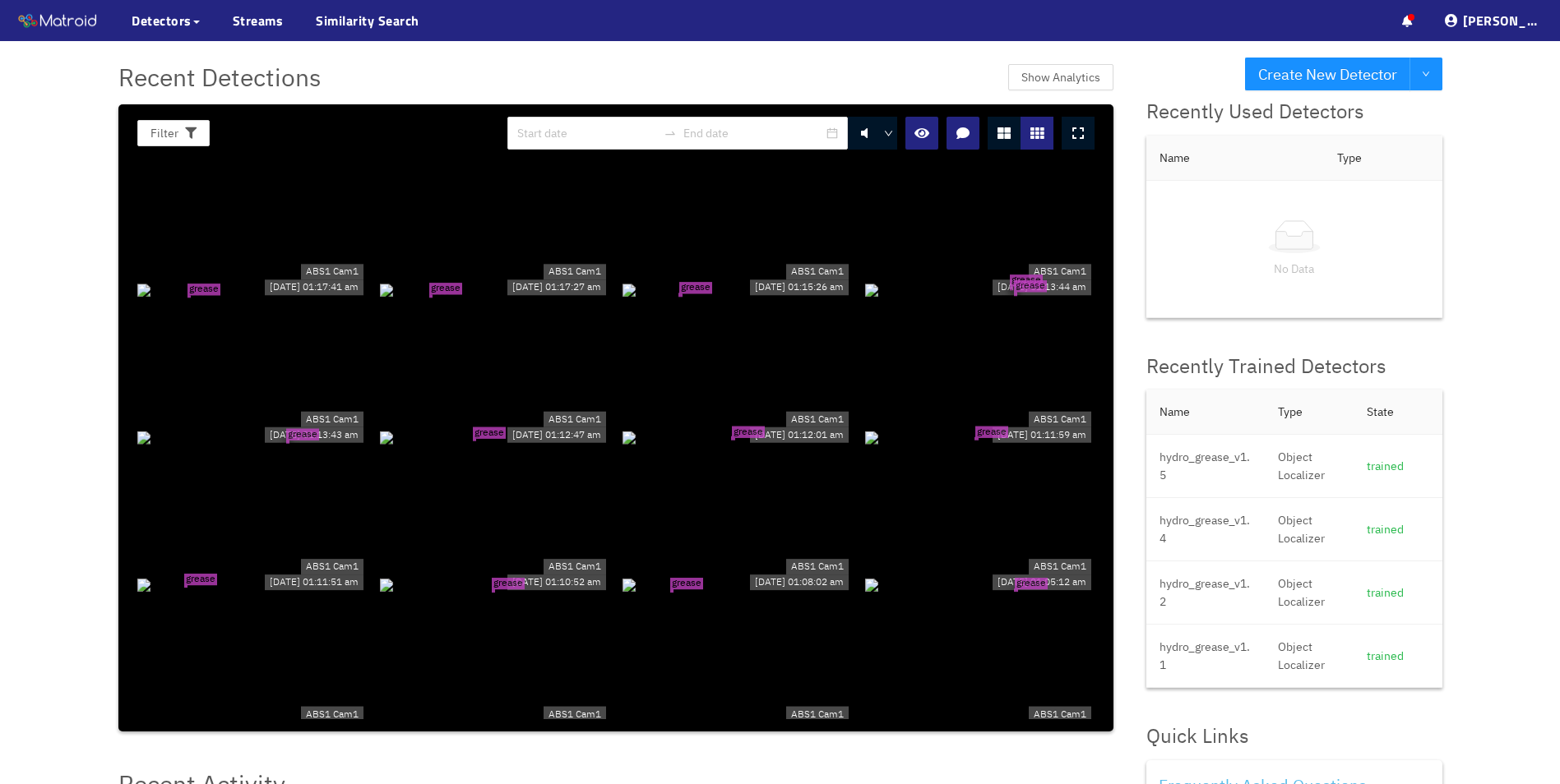
click at [967, 280] on div "grease tear grease tear" at bounding box center [980, 289] width 230 height 18
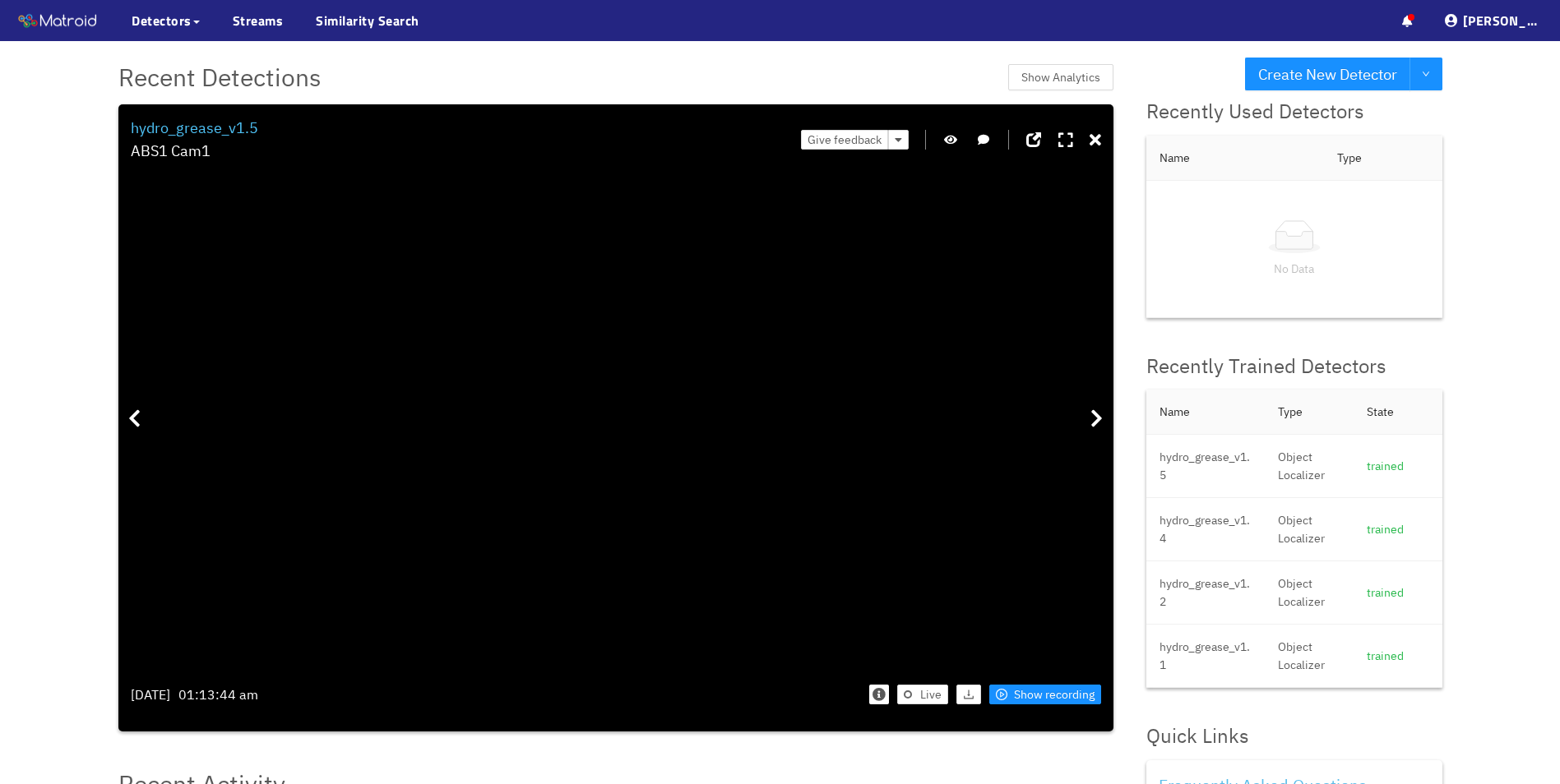
drag, startPoint x: 741, startPoint y: 497, endPoint x: 581, endPoint y: 269, distance: 278.5
drag, startPoint x: 643, startPoint y: 251, endPoint x: 729, endPoint y: 657, distance: 415.0
drag, startPoint x: 593, startPoint y: 430, endPoint x: 620, endPoint y: 631, distance: 202.8
drag, startPoint x: 572, startPoint y: 606, endPoint x: 556, endPoint y: 477, distance: 130.0
drag, startPoint x: 423, startPoint y: 509, endPoint x: 772, endPoint y: 300, distance: 406.8
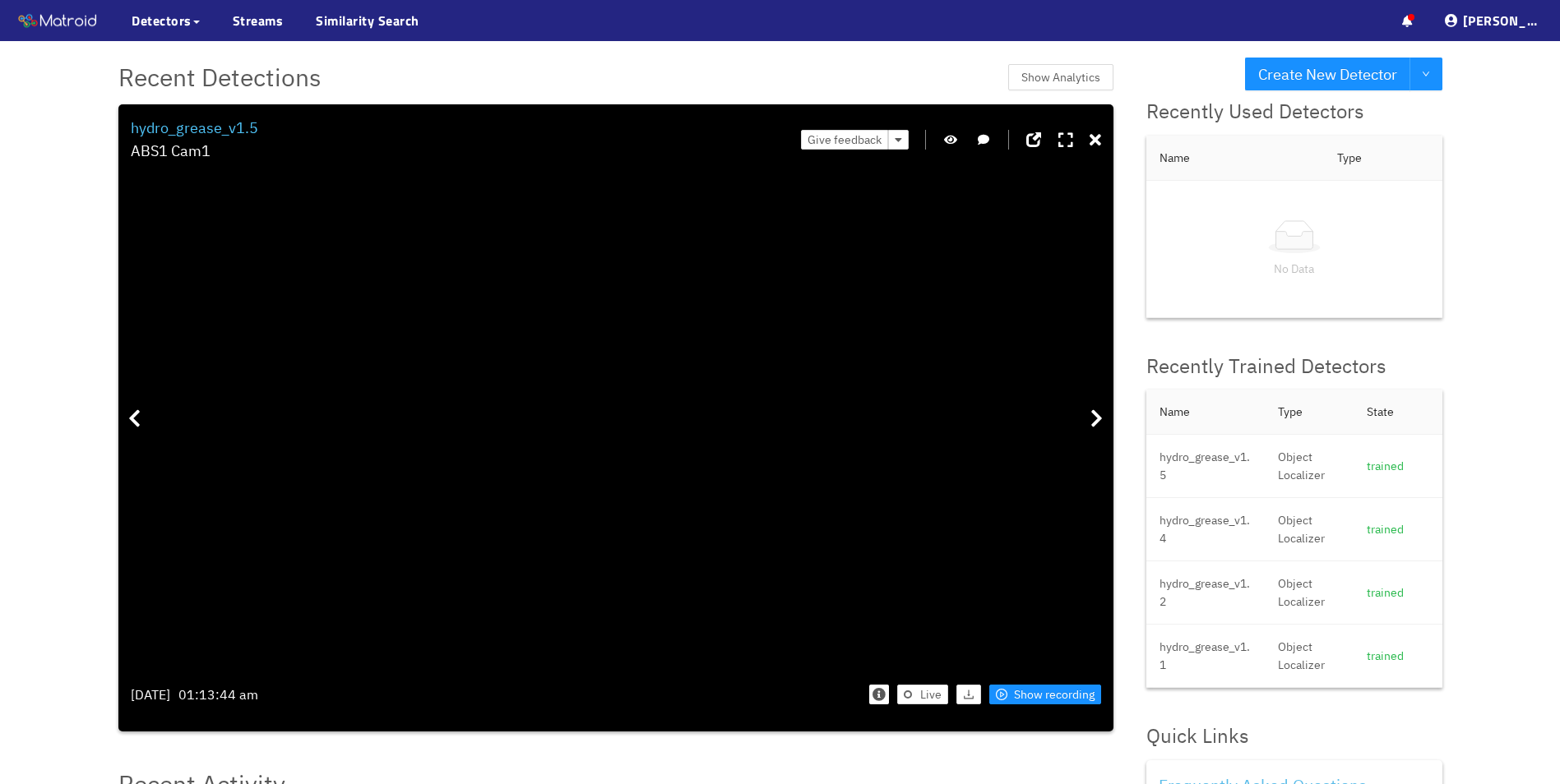
drag, startPoint x: 340, startPoint y: 541, endPoint x: 483, endPoint y: 428, distance: 182.3
click at [1100, 142] on icon at bounding box center [1095, 140] width 11 height 16
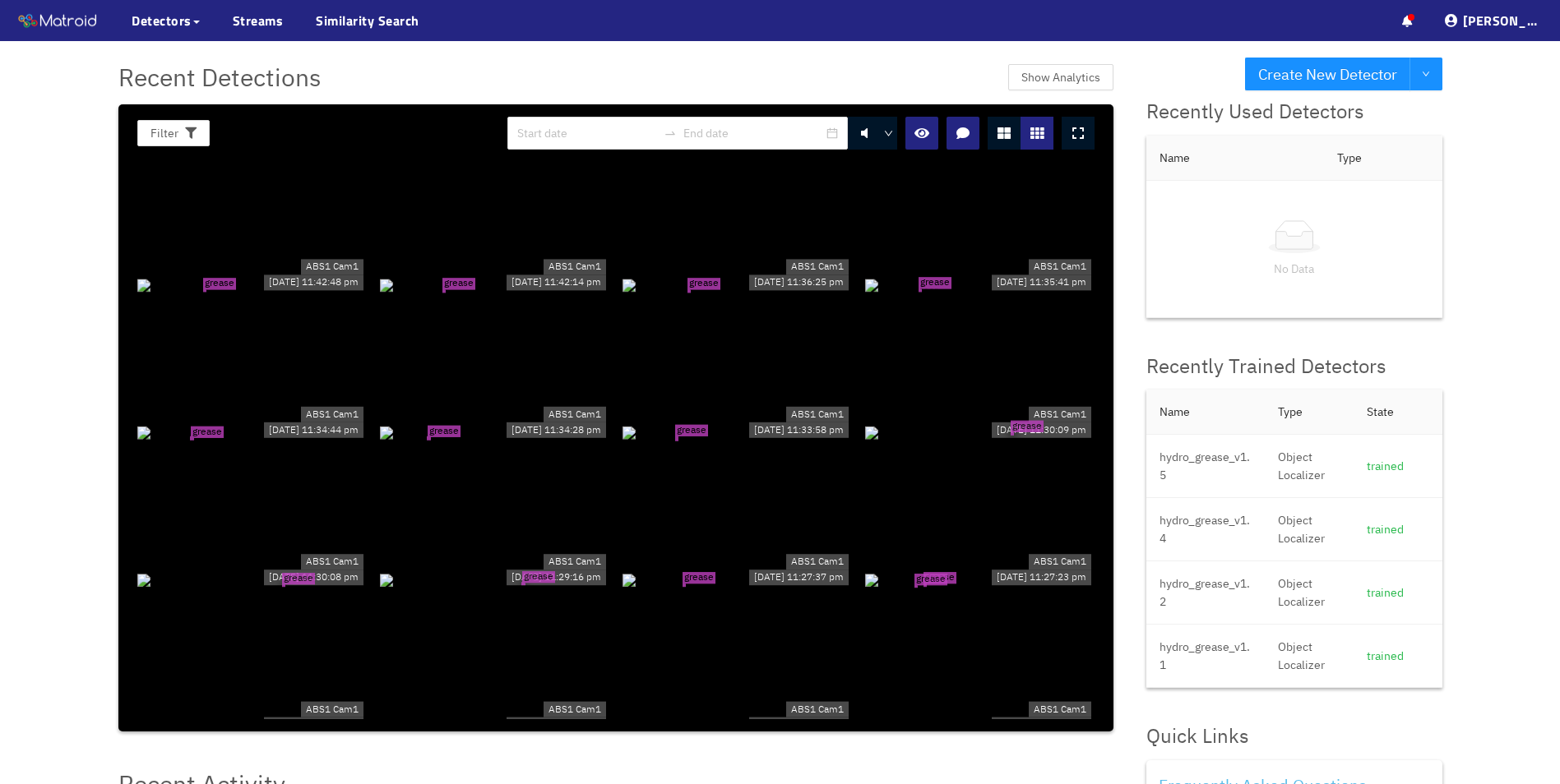
scroll to position [8877, 0]
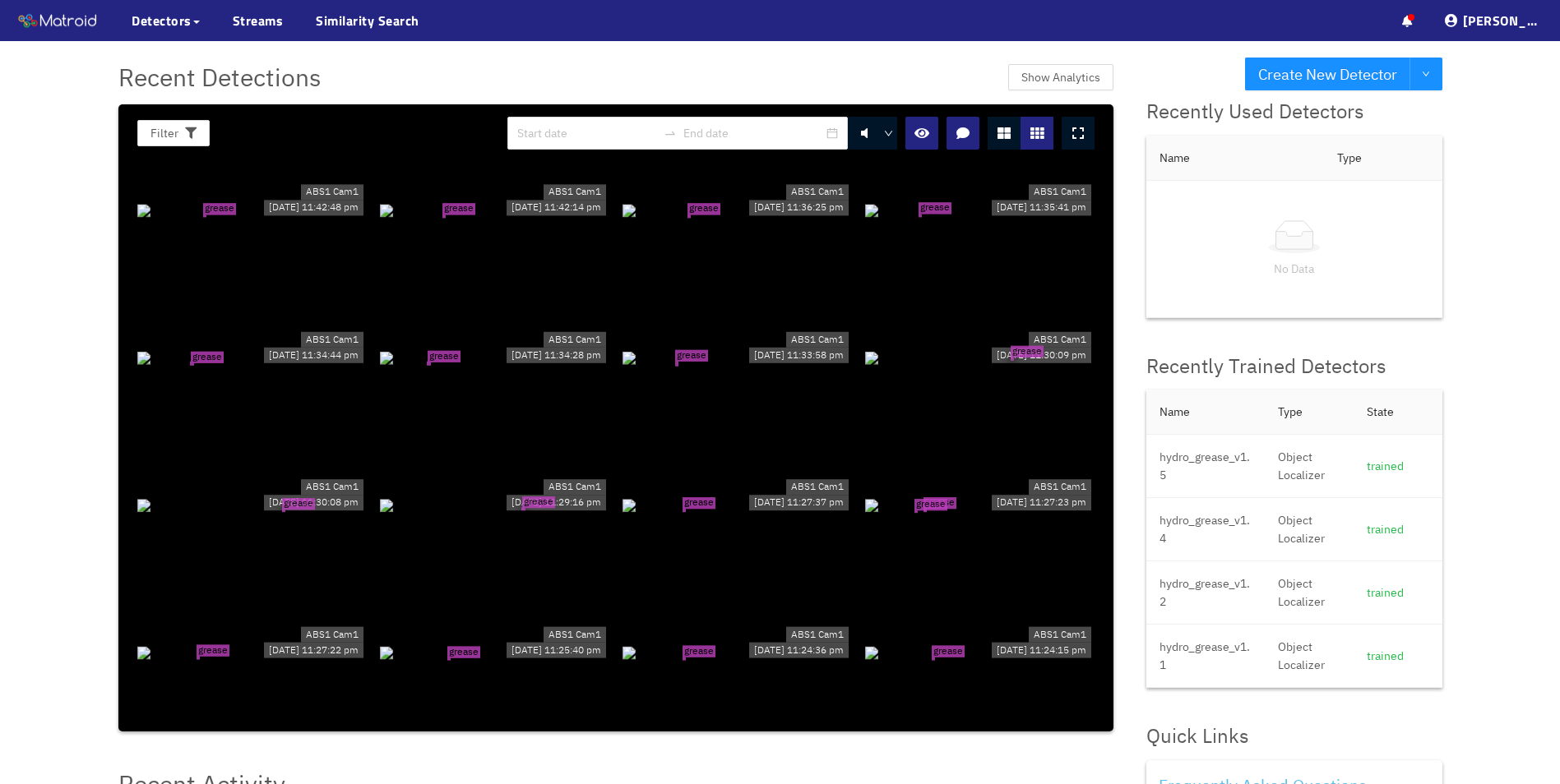
click at [925, 496] on div "grease tear grease tear" at bounding box center [980, 505] width 230 height 18
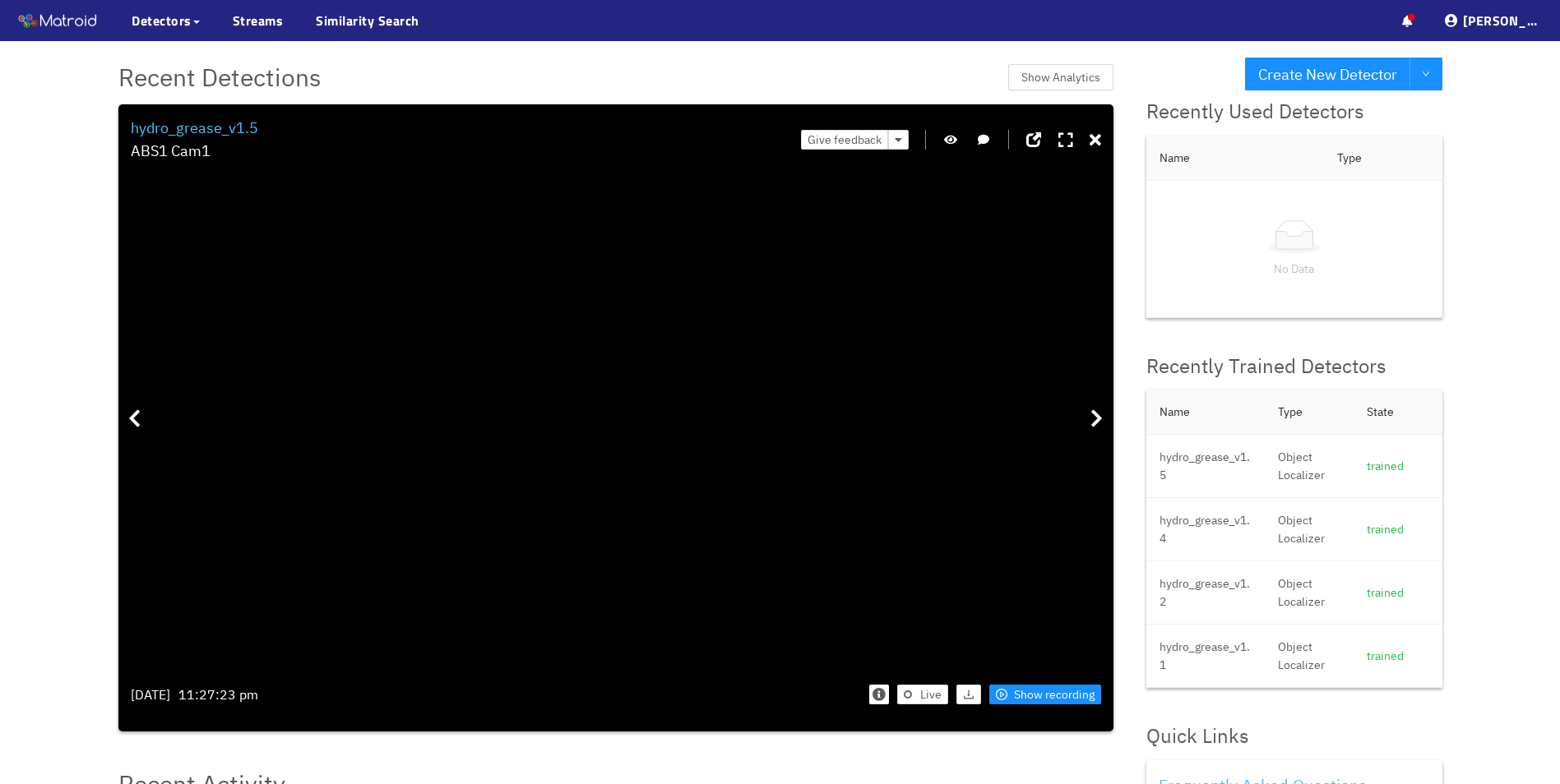
drag, startPoint x: 517, startPoint y: 506, endPoint x: 648, endPoint y: 409, distance: 163.0
drag, startPoint x: 458, startPoint y: 566, endPoint x: 498, endPoint y: 472, distance: 102.2
drag, startPoint x: 824, startPoint y: 320, endPoint x: 706, endPoint y: 449, distance: 174.8
drag, startPoint x: 771, startPoint y: 405, endPoint x: 614, endPoint y: 612, distance: 259.8
drag, startPoint x: 666, startPoint y: 323, endPoint x: 683, endPoint y: 434, distance: 112.3
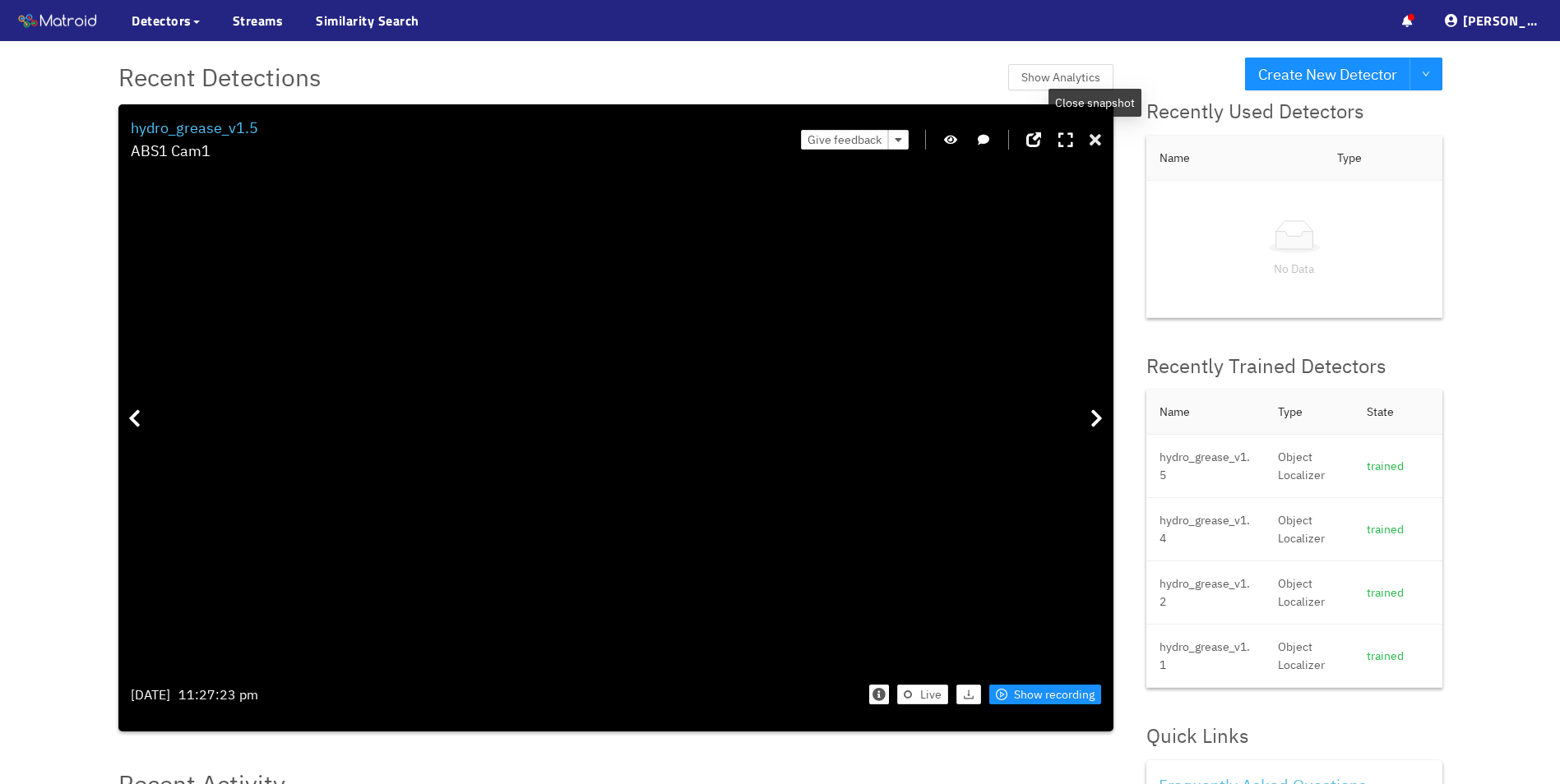
click at [1098, 144] on icon at bounding box center [1095, 140] width 11 height 16
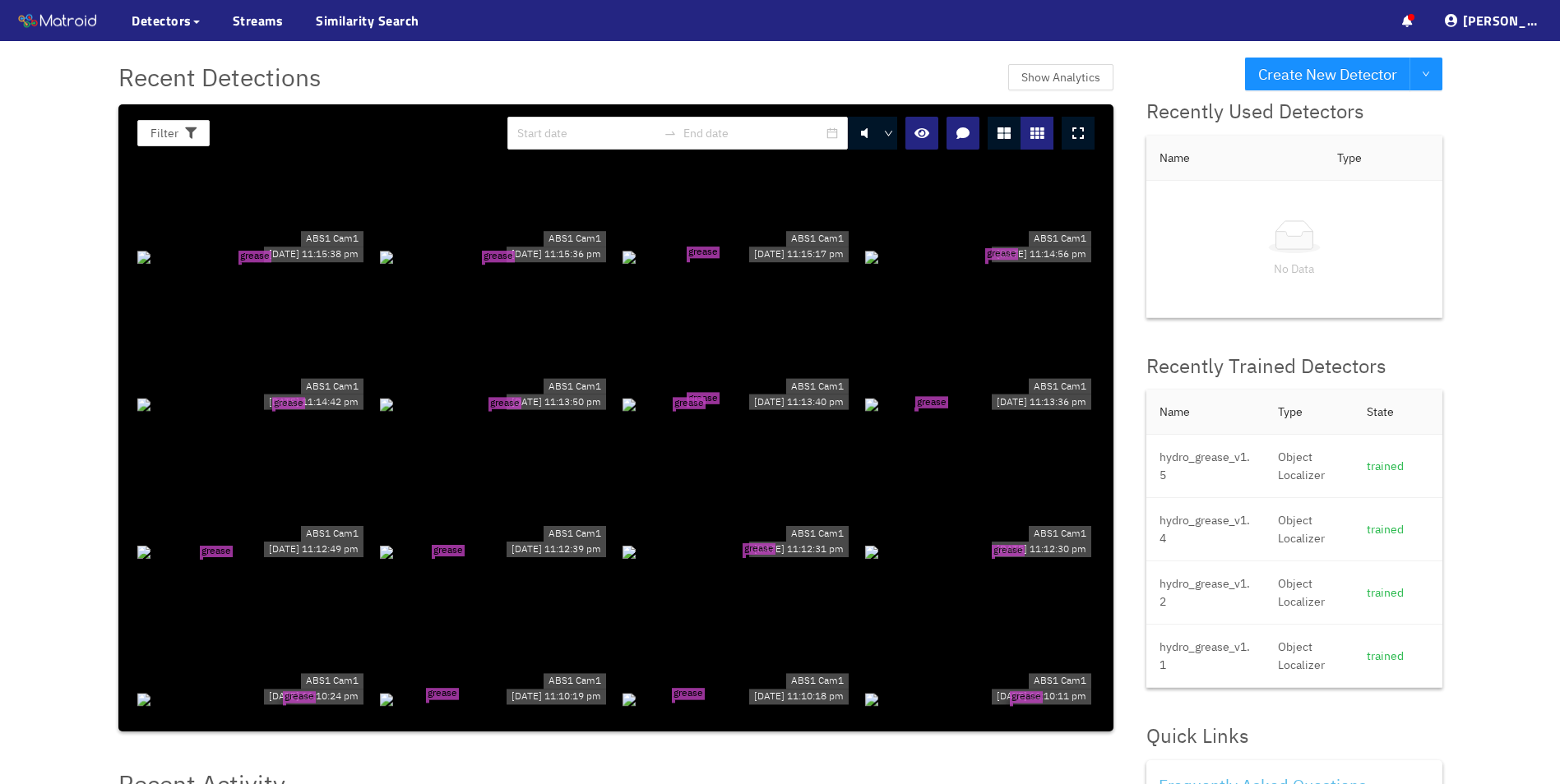
scroll to position [9864, 0]
click at [697, 412] on div "grease tear grease tear" at bounding box center [737, 402] width 230 height 18
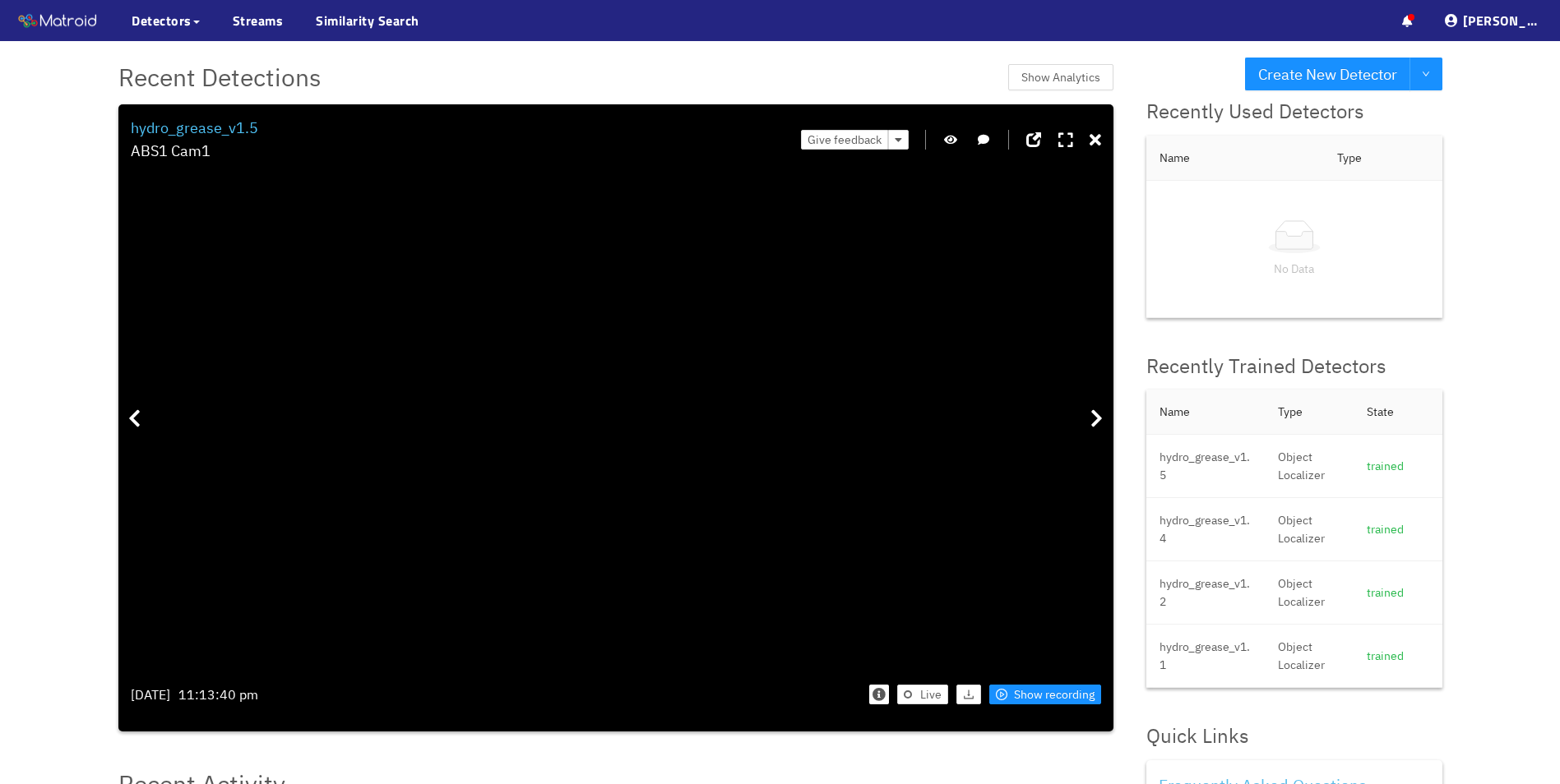
drag, startPoint x: 433, startPoint y: 536, endPoint x: 495, endPoint y: 363, distance: 183.8
drag, startPoint x: 325, startPoint y: 419, endPoint x: 445, endPoint y: 509, distance: 150.0
drag, startPoint x: 616, startPoint y: 273, endPoint x: 446, endPoint y: 689, distance: 449.4
drag, startPoint x: 485, startPoint y: 298, endPoint x: 499, endPoint y: 687, distance: 389.3
click at [1090, 140] on icon at bounding box center [1095, 140] width 11 height 16
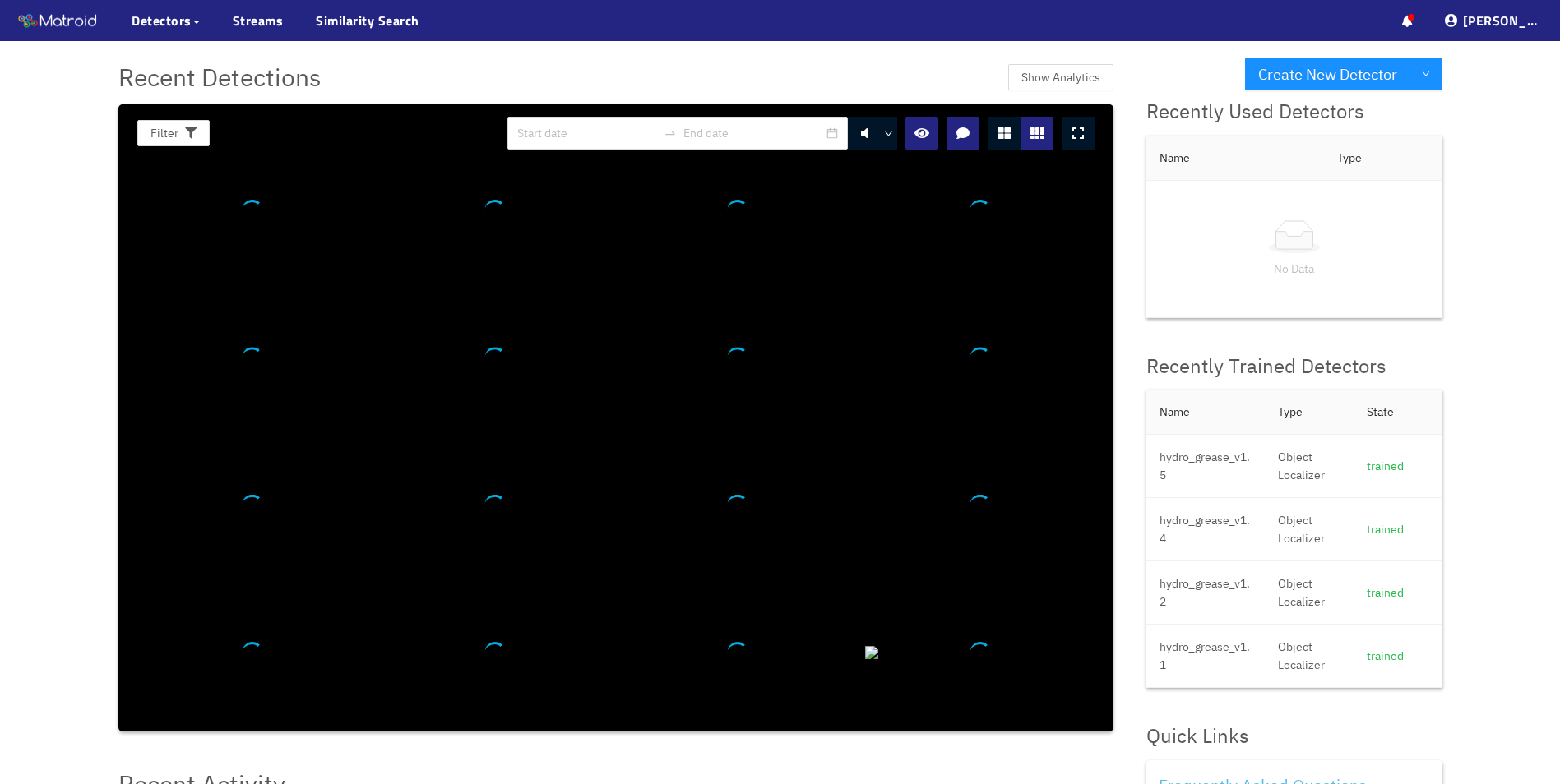
scroll to position [11484, 0]
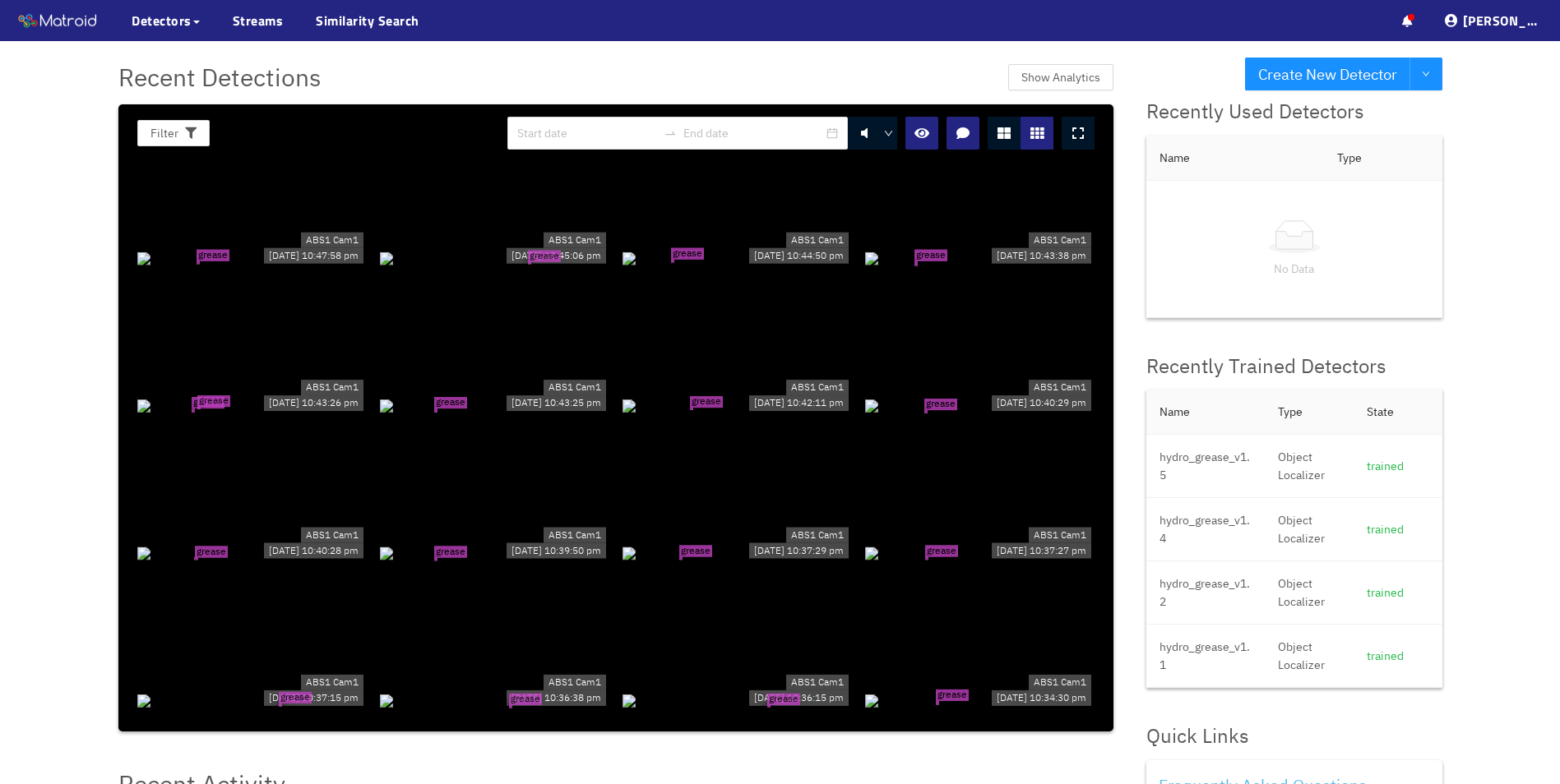
click at [236, 411] on div "grease tear grease tear" at bounding box center [252, 405] width 230 height 18
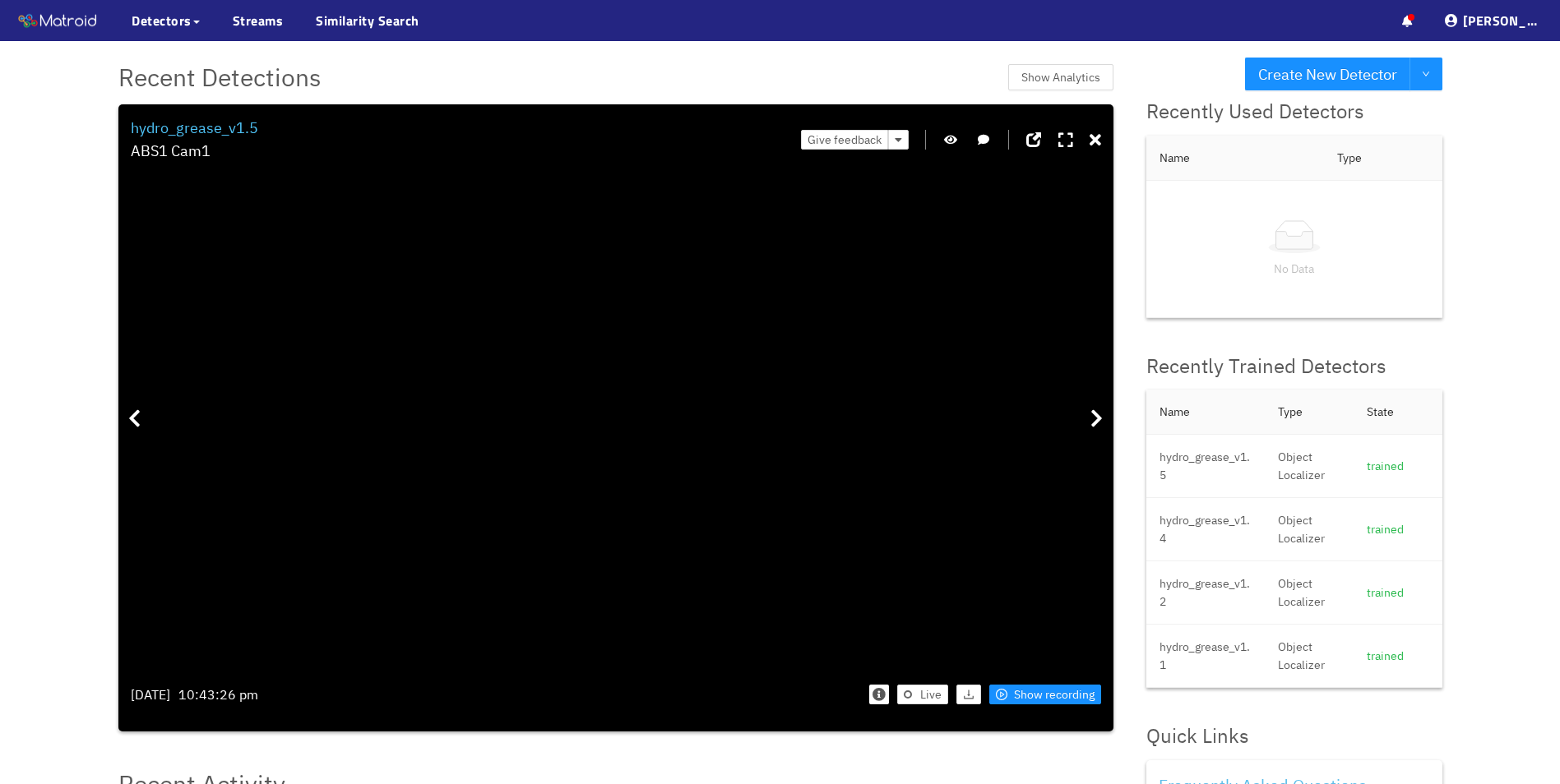
drag, startPoint x: 789, startPoint y: 548, endPoint x: 502, endPoint y: 481, distance: 294.7
drag, startPoint x: 367, startPoint y: 367, endPoint x: 754, endPoint y: 460, distance: 398.0
click at [1098, 138] on icon at bounding box center [1095, 140] width 11 height 16
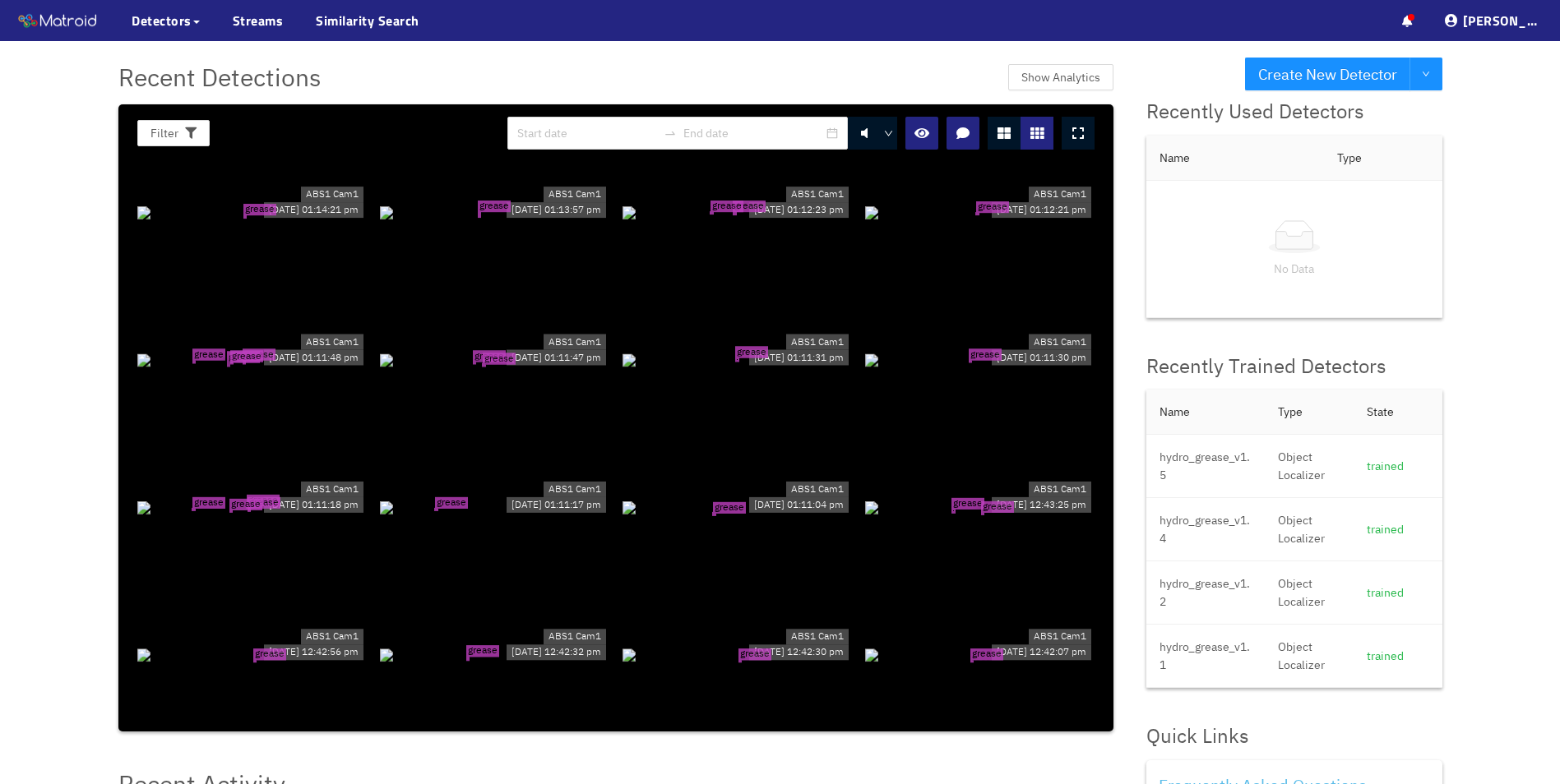
scroll to position [16369, 0]
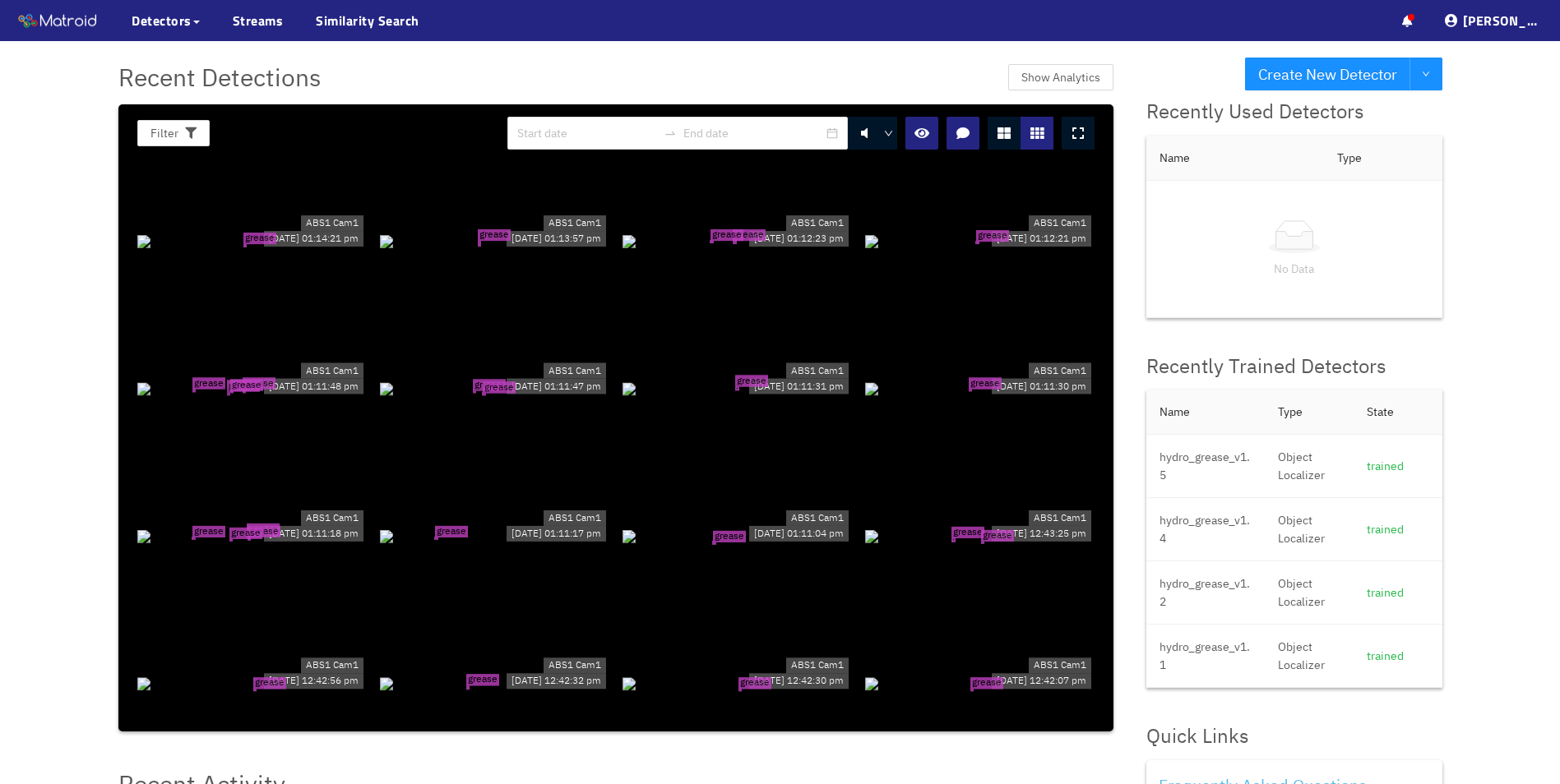
click at [251, 379] on div "grease tear grease tear grease tear grease tear" at bounding box center [252, 388] width 230 height 18
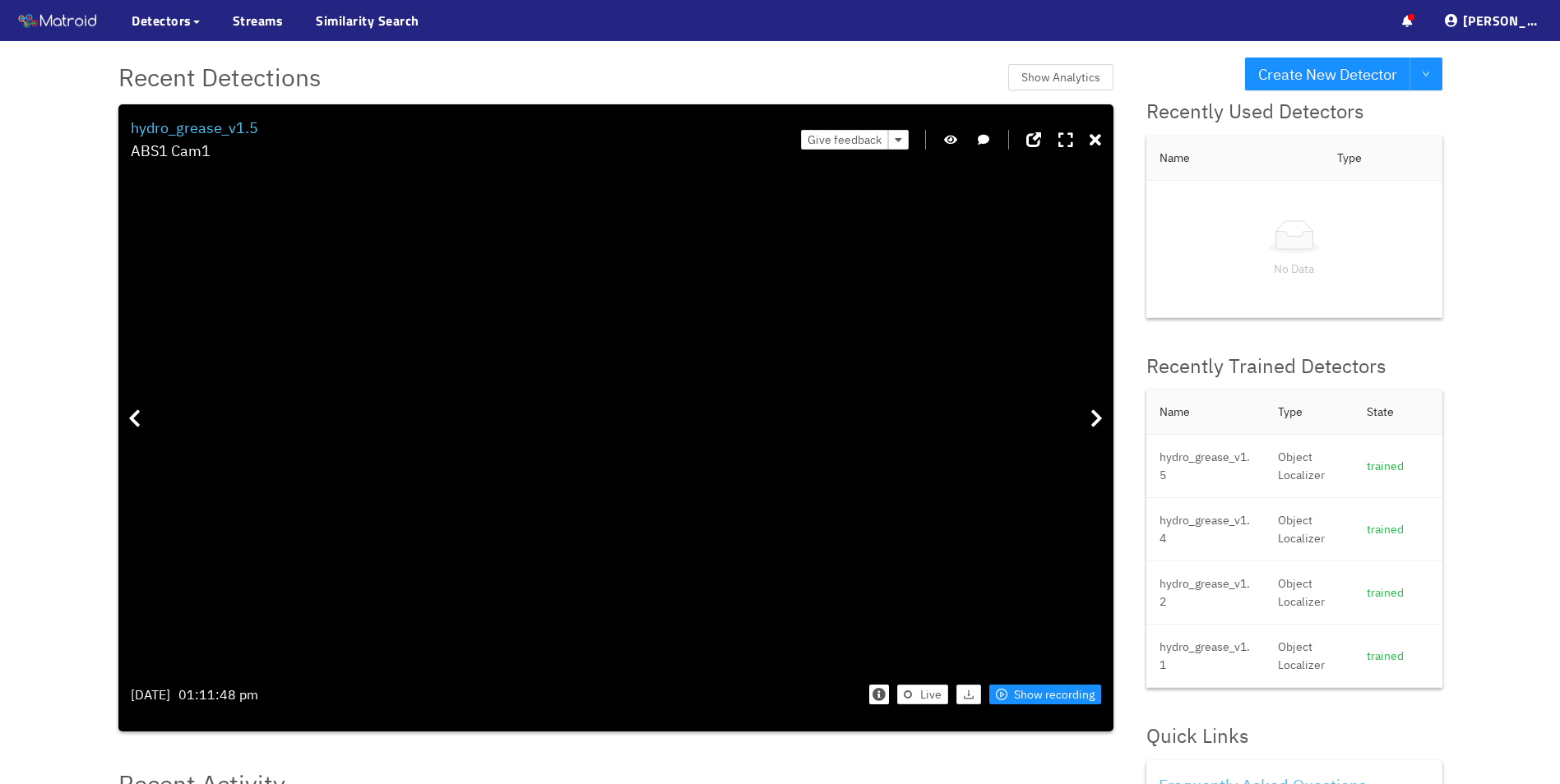
drag, startPoint x: 511, startPoint y: 526, endPoint x: 389, endPoint y: 501, distance: 124.5
click at [1096, 140] on icon at bounding box center [1095, 140] width 11 height 16
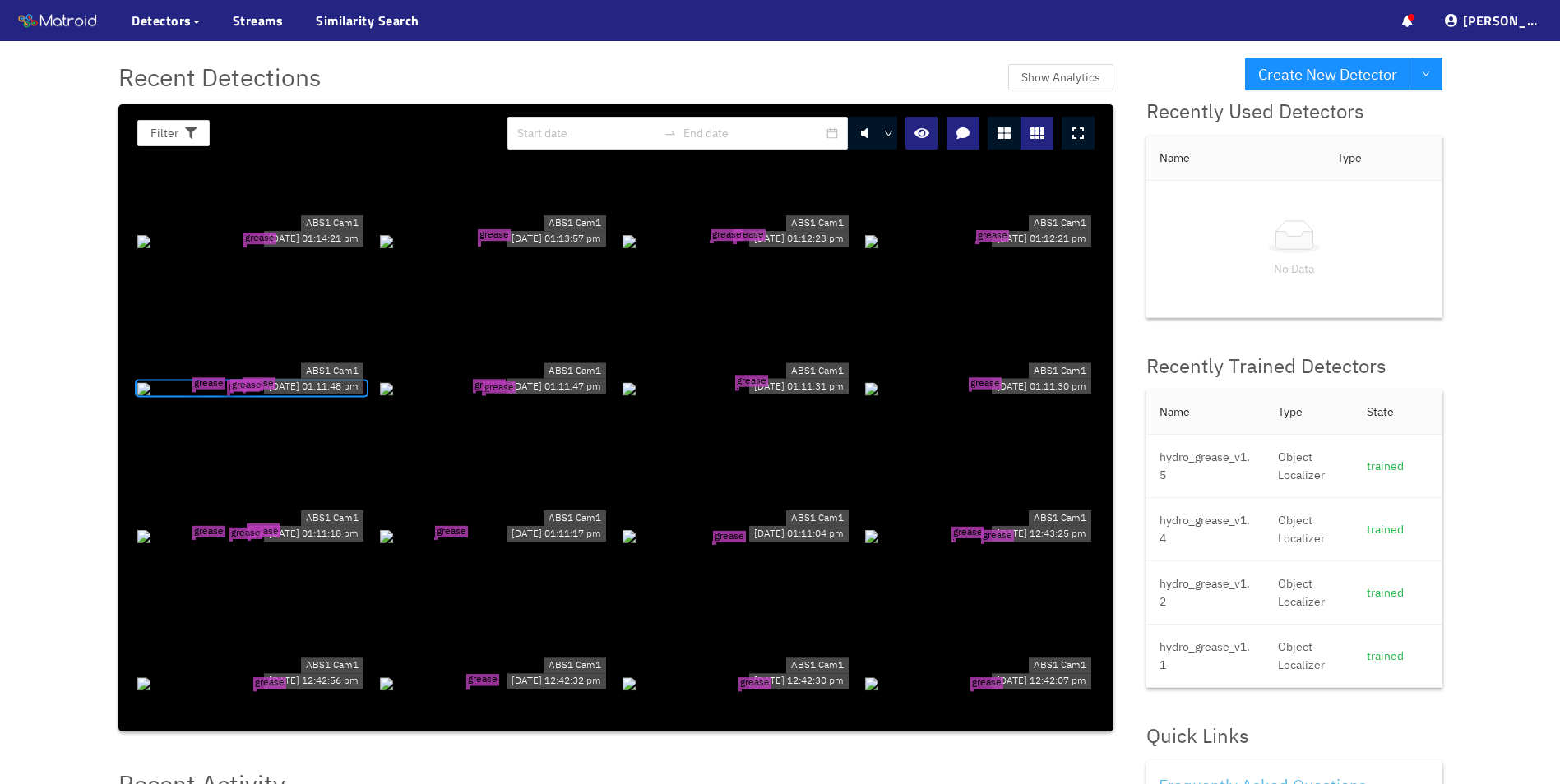
click at [277, 534] on div "grease tear grease tear grease tear grease tear" at bounding box center [252, 536] width 230 height 18
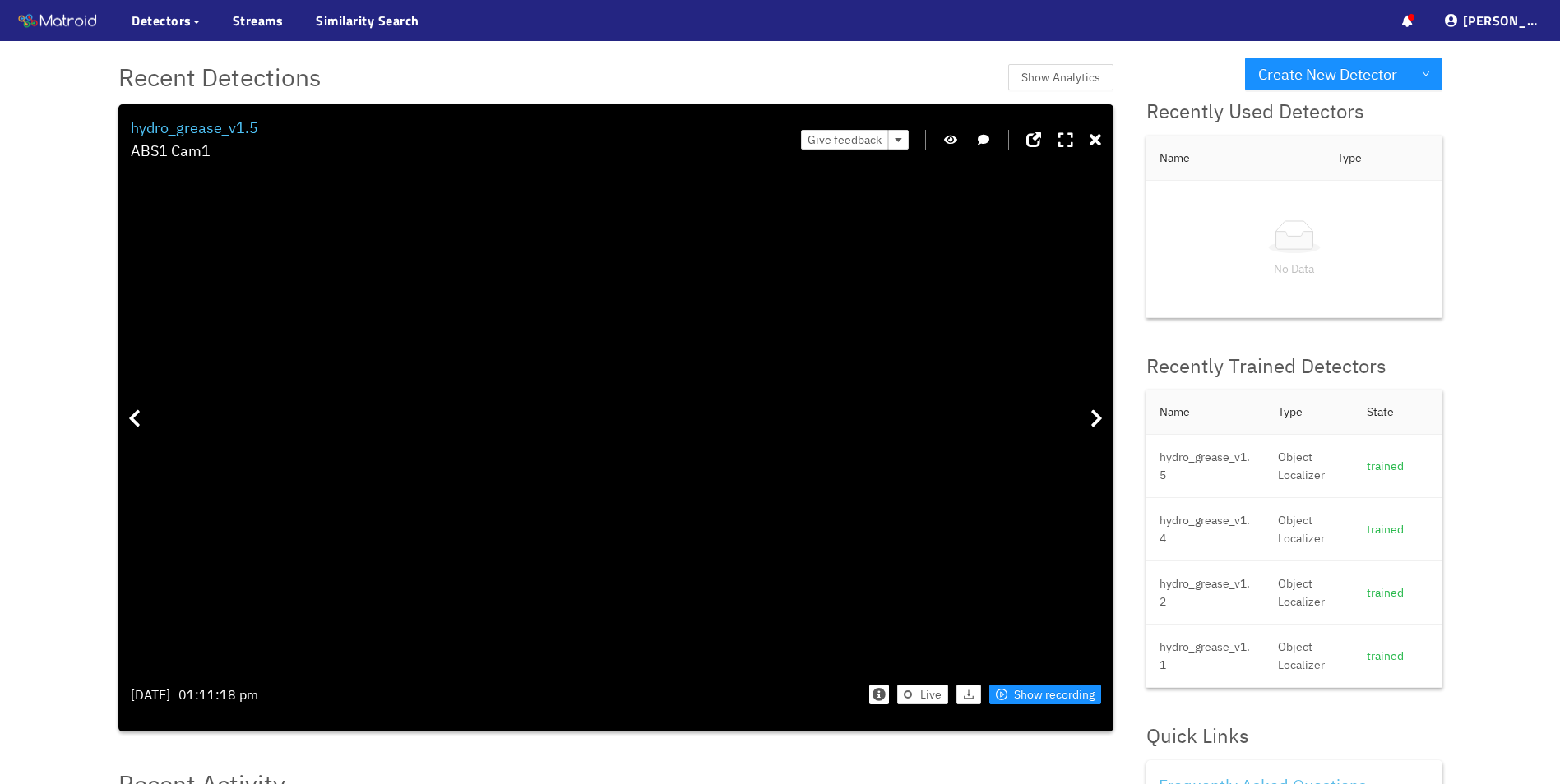
drag, startPoint x: 488, startPoint y: 507, endPoint x: 455, endPoint y: 497, distance: 34.5
drag, startPoint x: 623, startPoint y: 561, endPoint x: 597, endPoint y: 499, distance: 67.2
click at [1094, 140] on icon at bounding box center [1095, 140] width 11 height 16
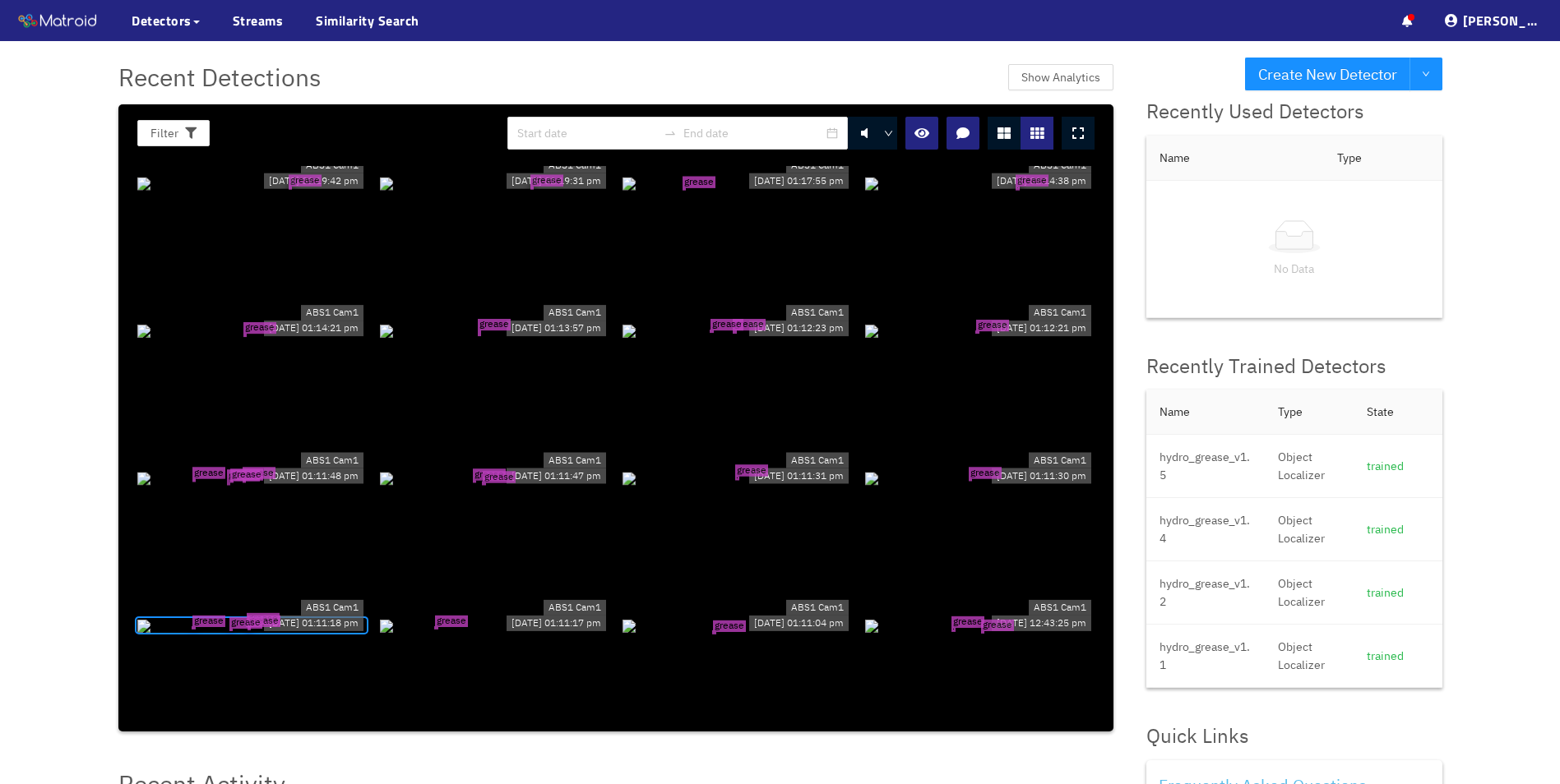
scroll to position [16361, 0]
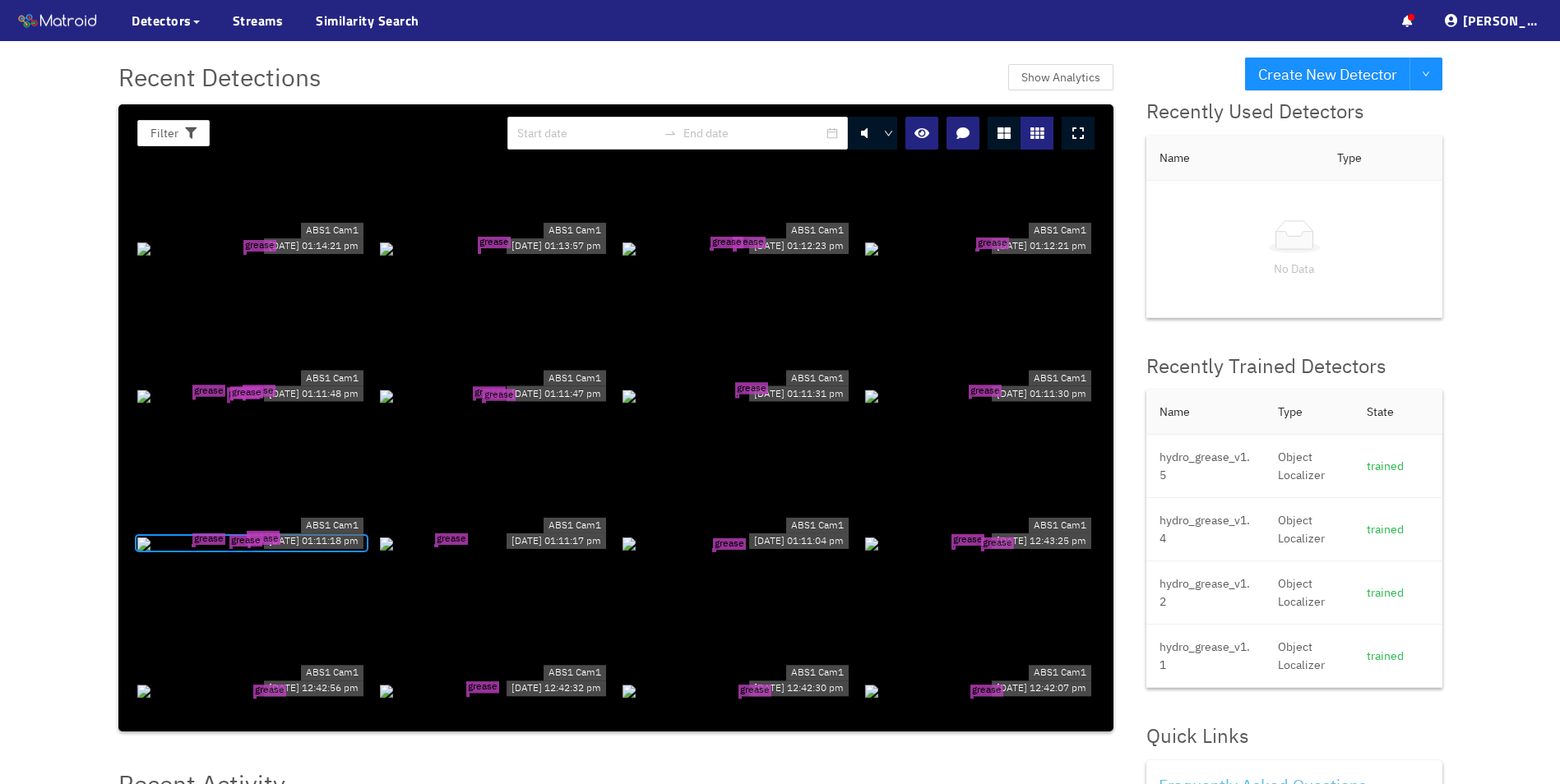
click at [495, 397] on div "grease tear grease tear" at bounding box center [494, 395] width 230 height 18
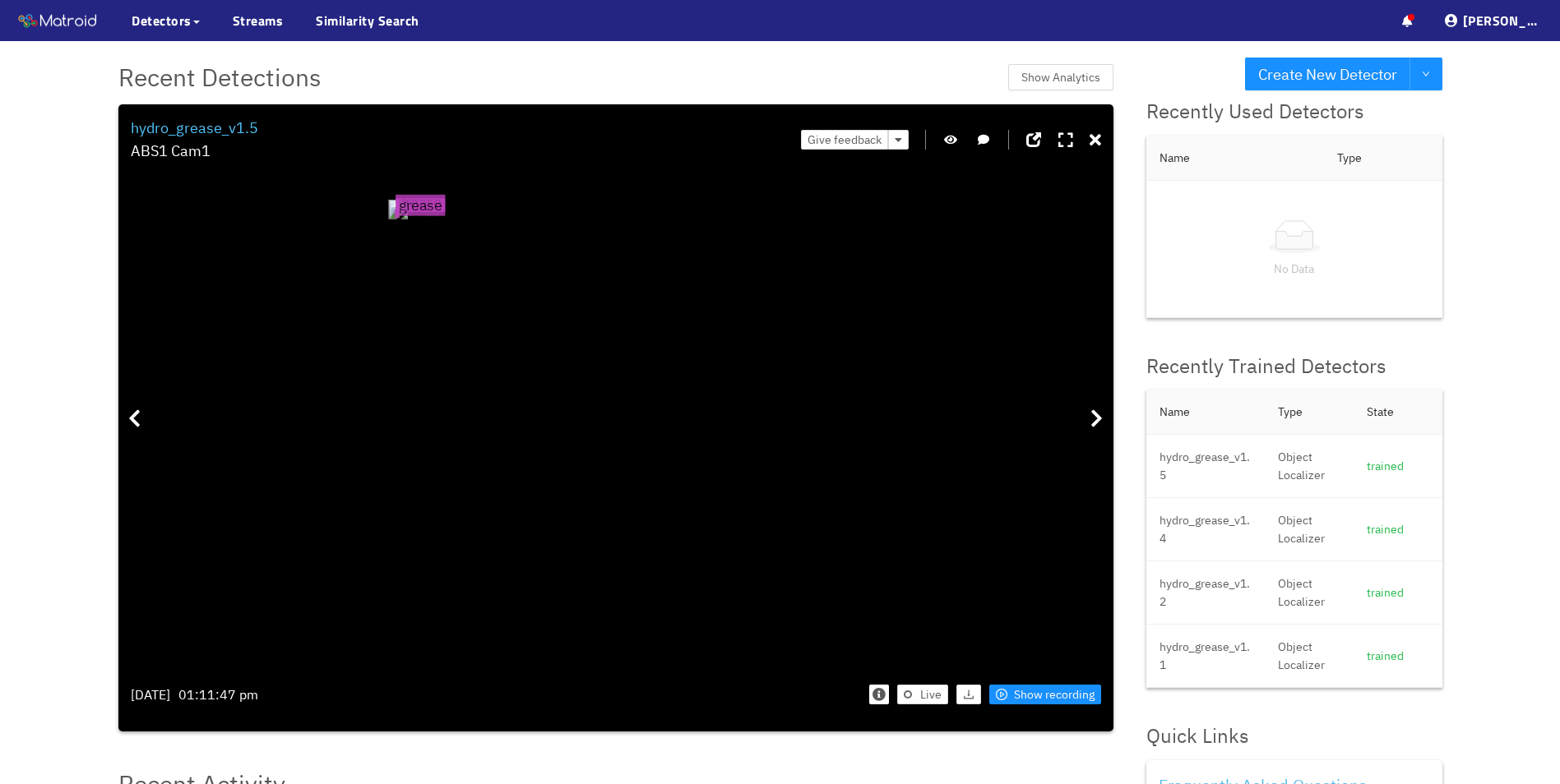
drag, startPoint x: 501, startPoint y: 543, endPoint x: 504, endPoint y: 508, distance: 35.1
click at [1096, 145] on icon at bounding box center [1095, 140] width 11 height 16
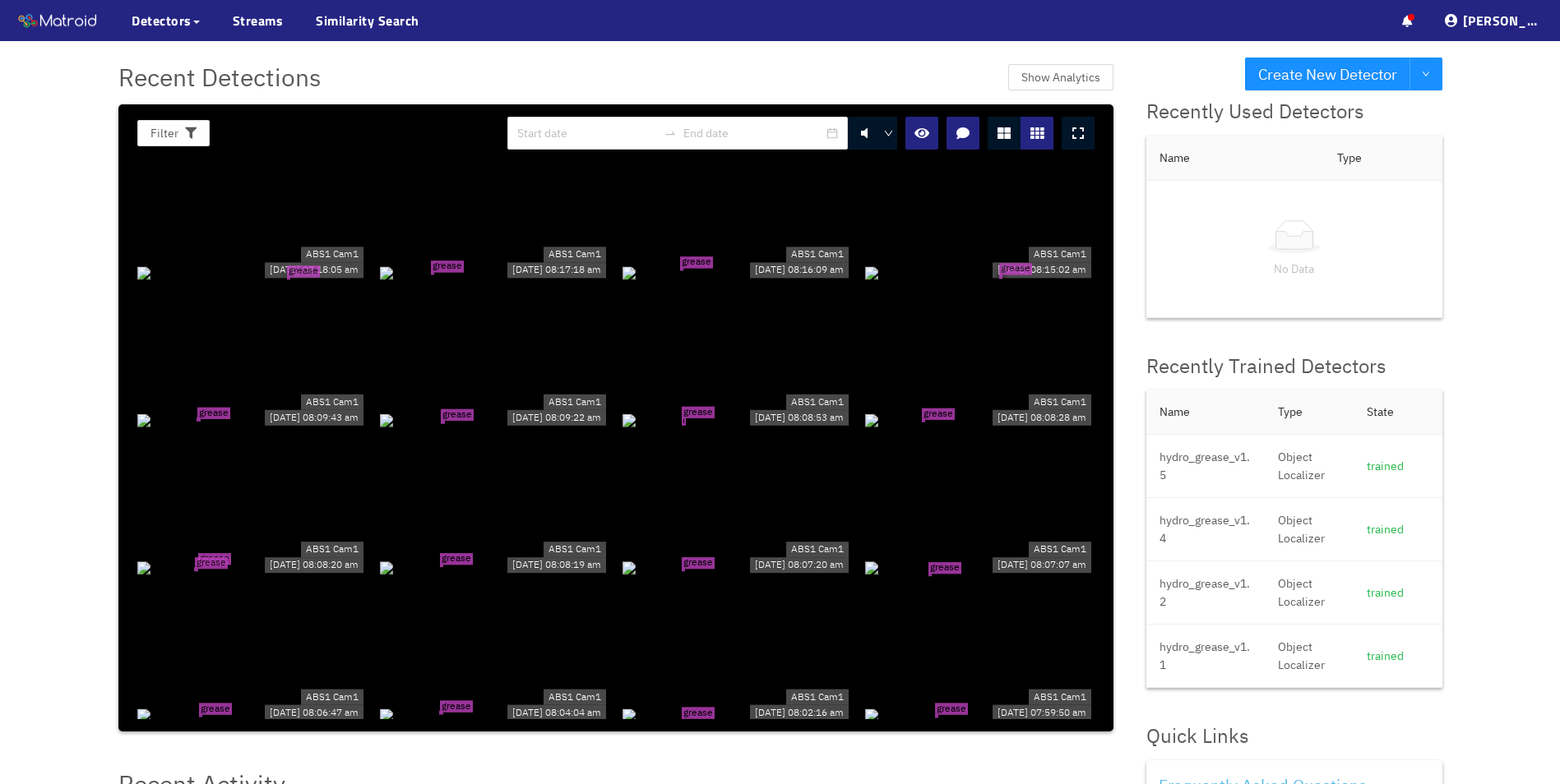
scroll to position [19074, 0]
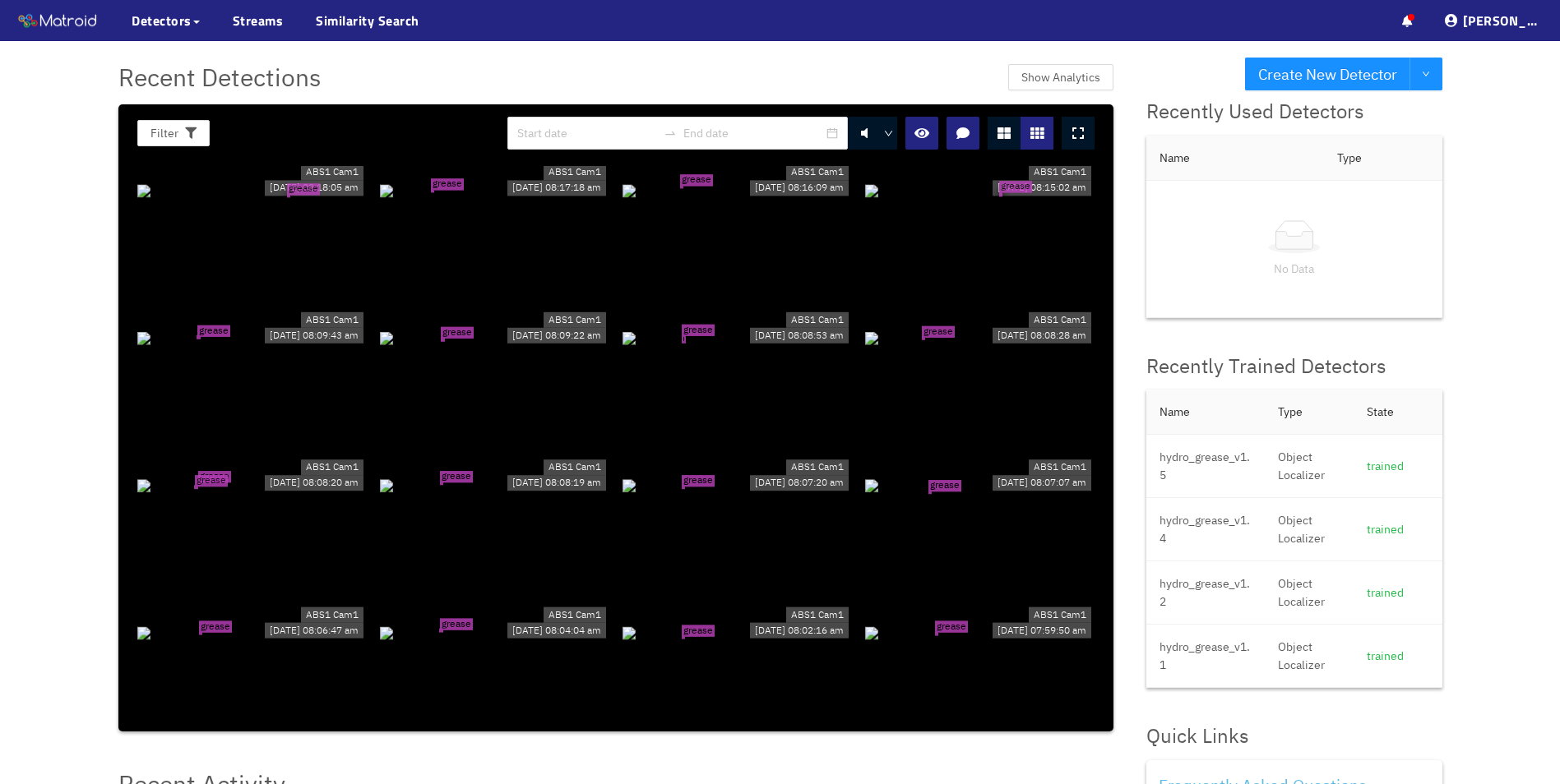
click at [233, 478] on div "grease tear grease tear" at bounding box center [252, 485] width 230 height 18
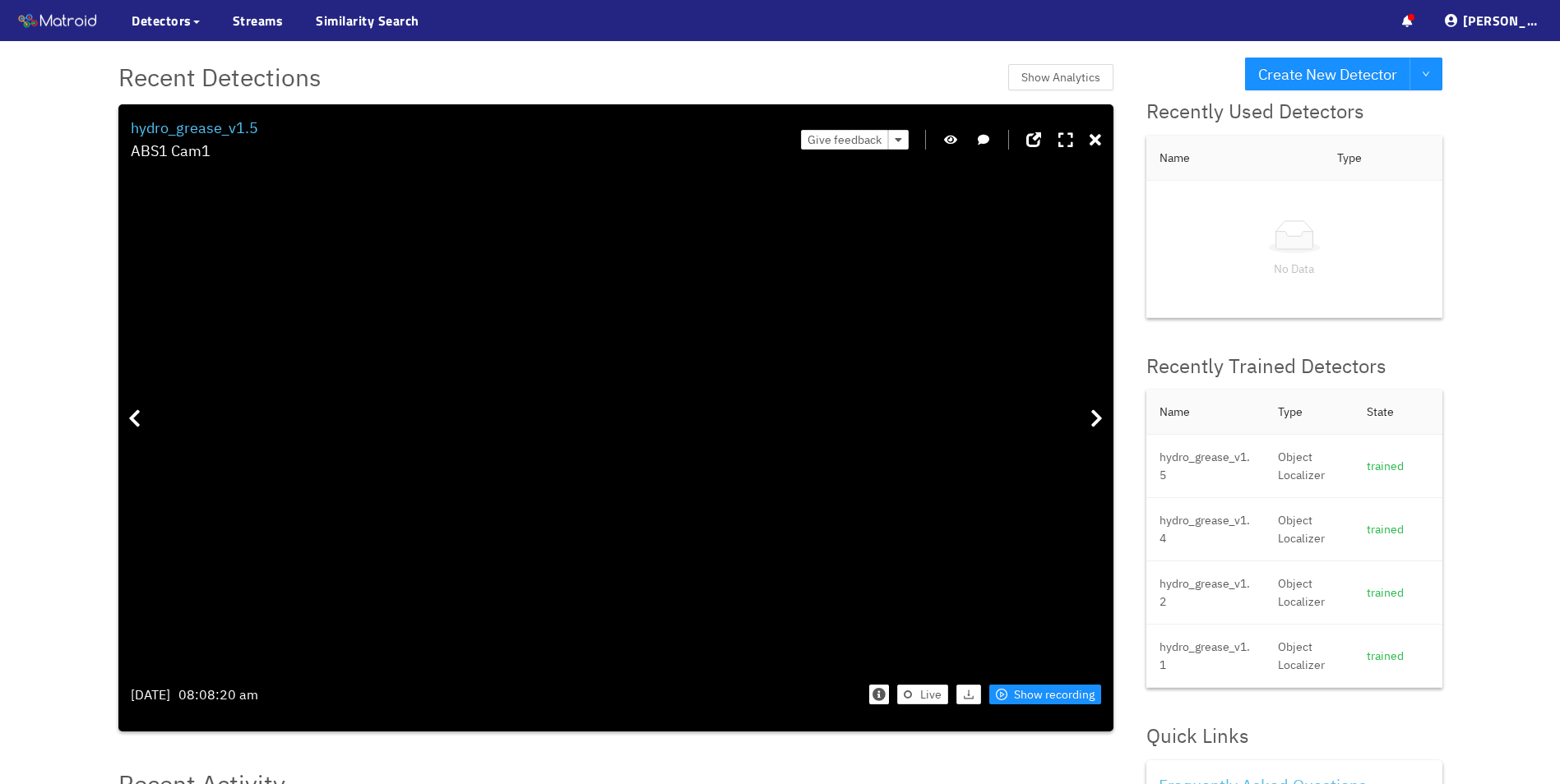
drag, startPoint x: 521, startPoint y: 469, endPoint x: 562, endPoint y: 496, distance: 49.1
click at [1092, 138] on icon at bounding box center [1095, 140] width 11 height 16
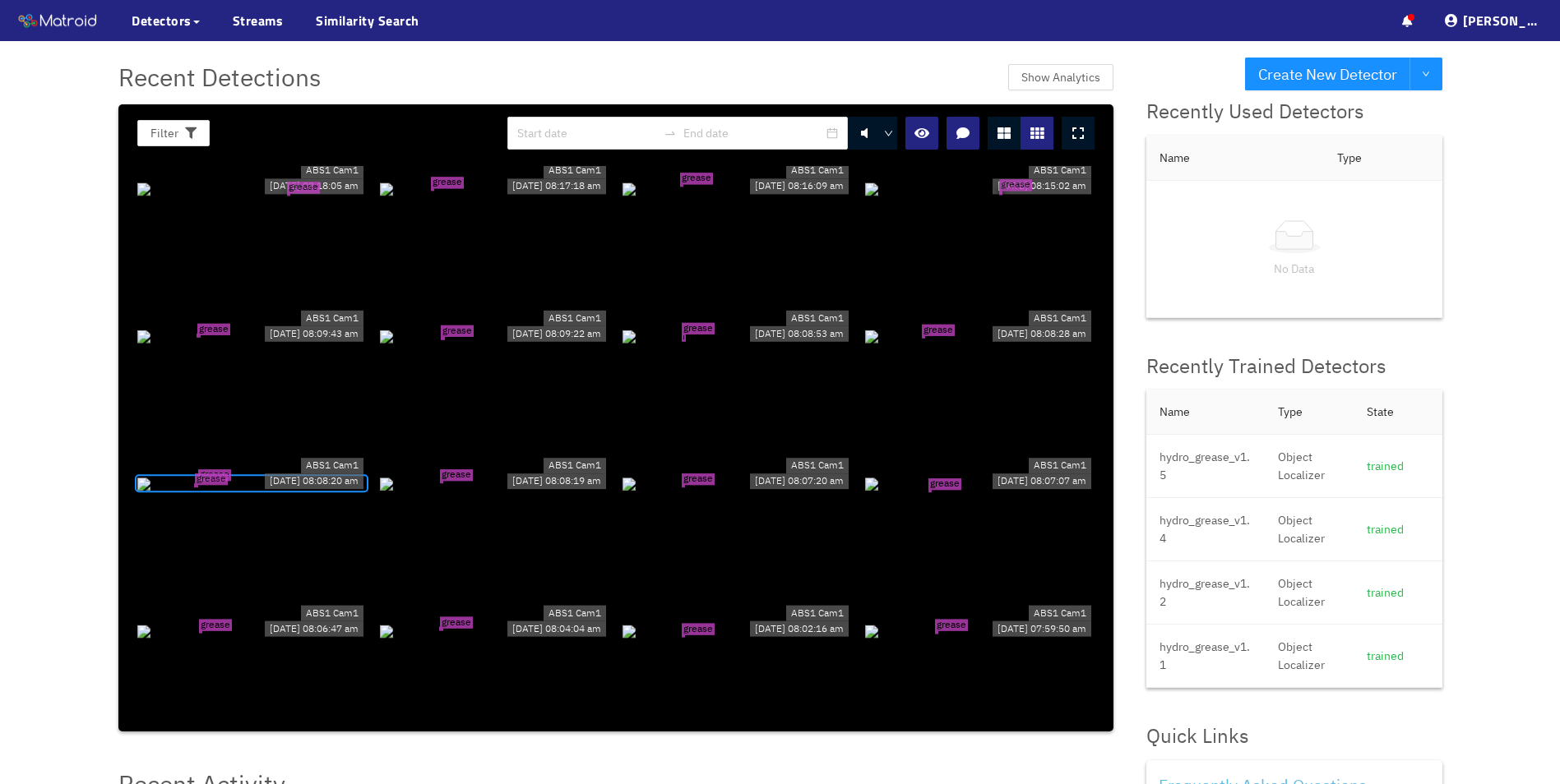
scroll to position [19155, 0]
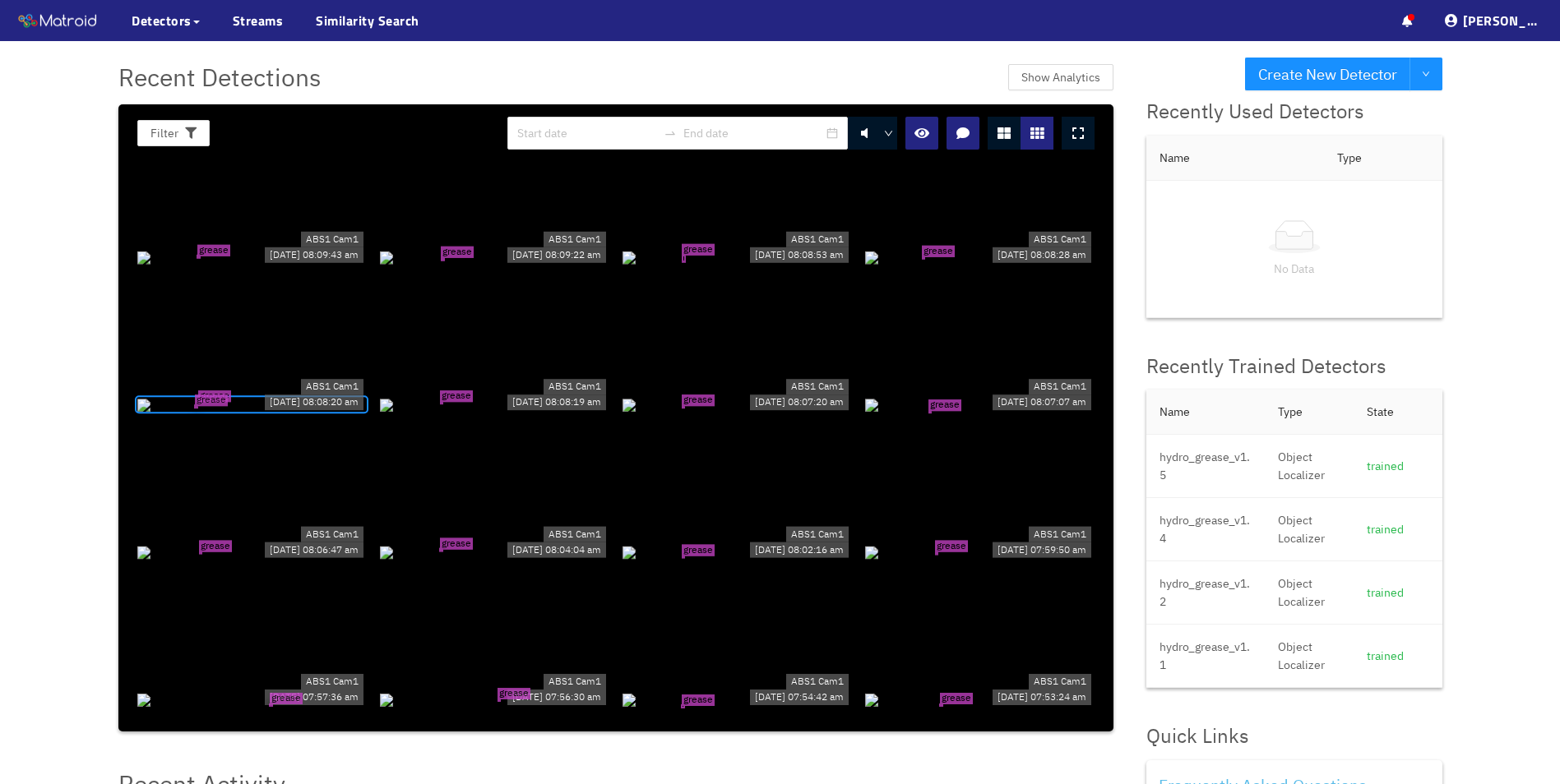
click at [504, 413] on div "ABS1 Cam1 [DATE] 08:08:19 am" at bounding box center [556, 394] width 105 height 40
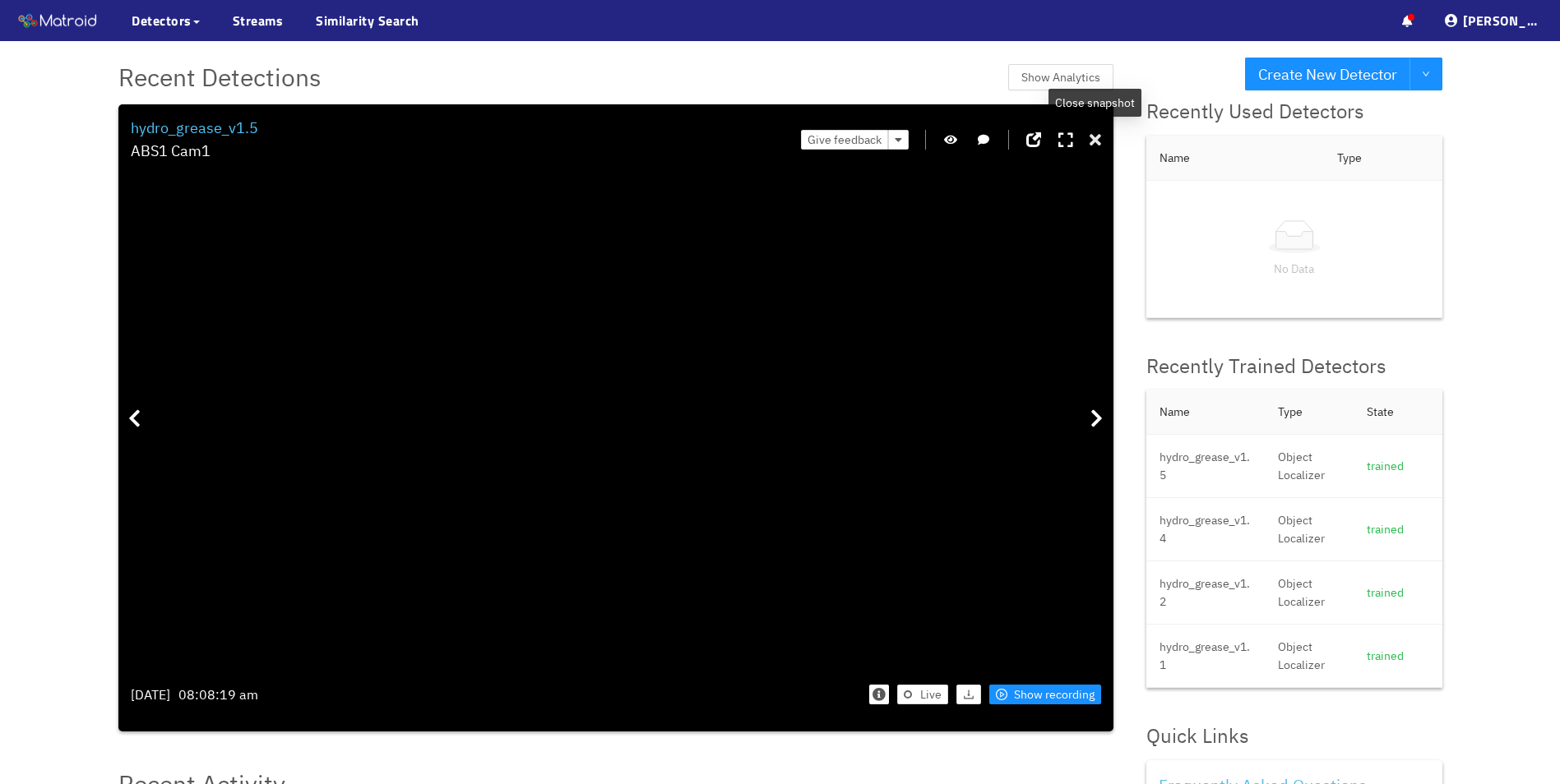
click at [1097, 138] on icon at bounding box center [1095, 140] width 11 height 16
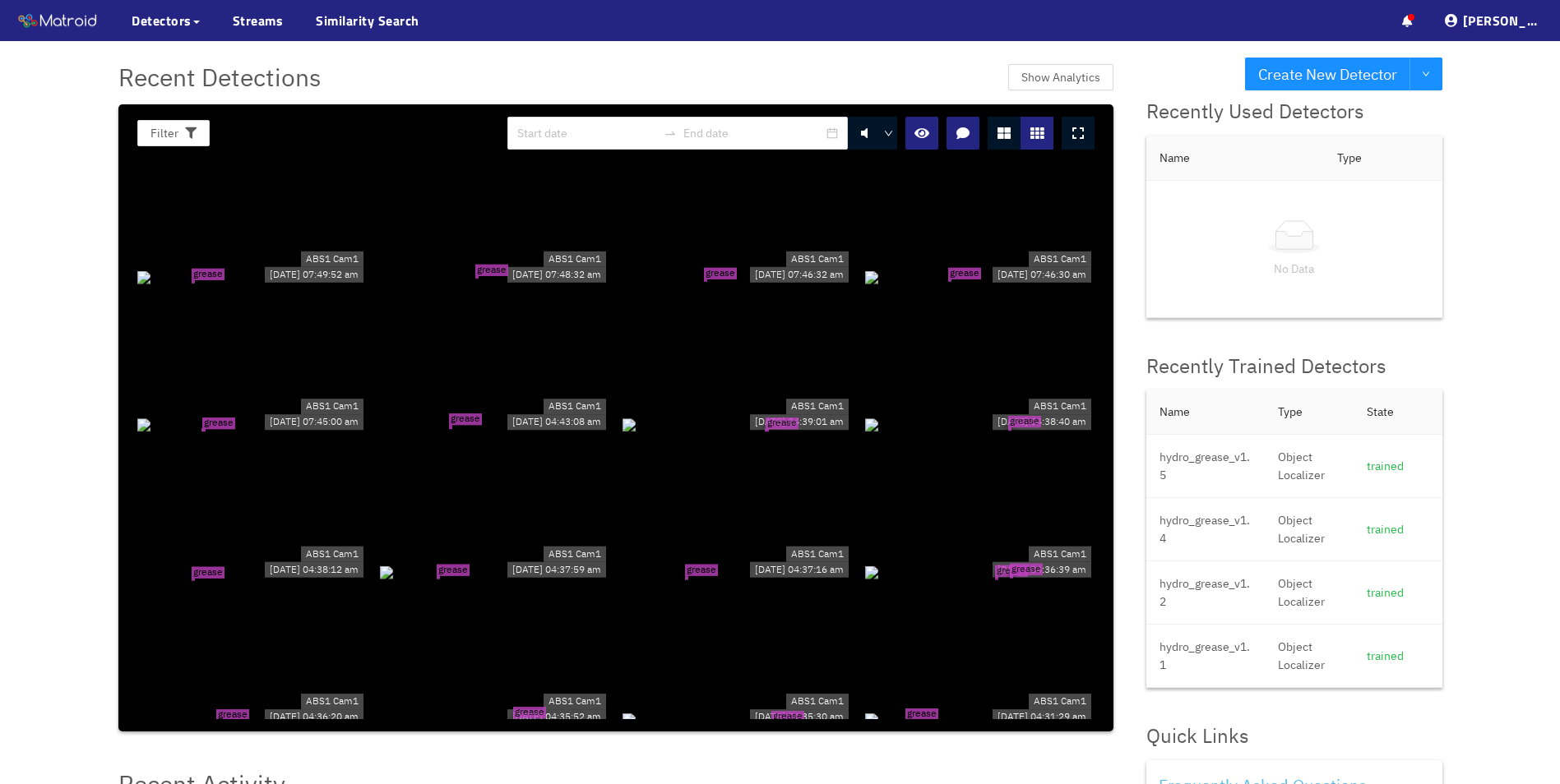
scroll to position [20059, 0]
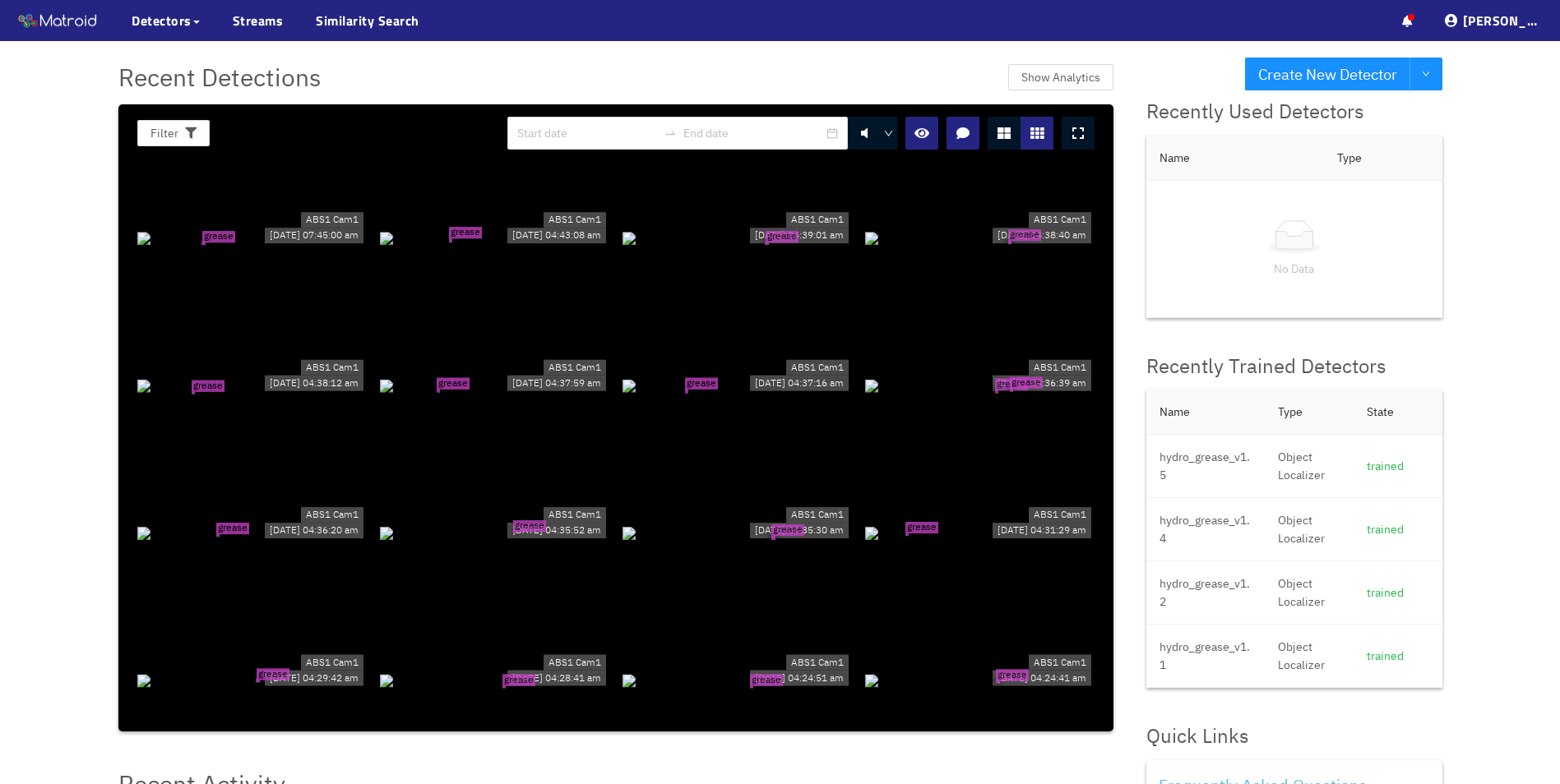
click at [961, 381] on div "grease tear grease tear" at bounding box center [980, 385] width 230 height 18
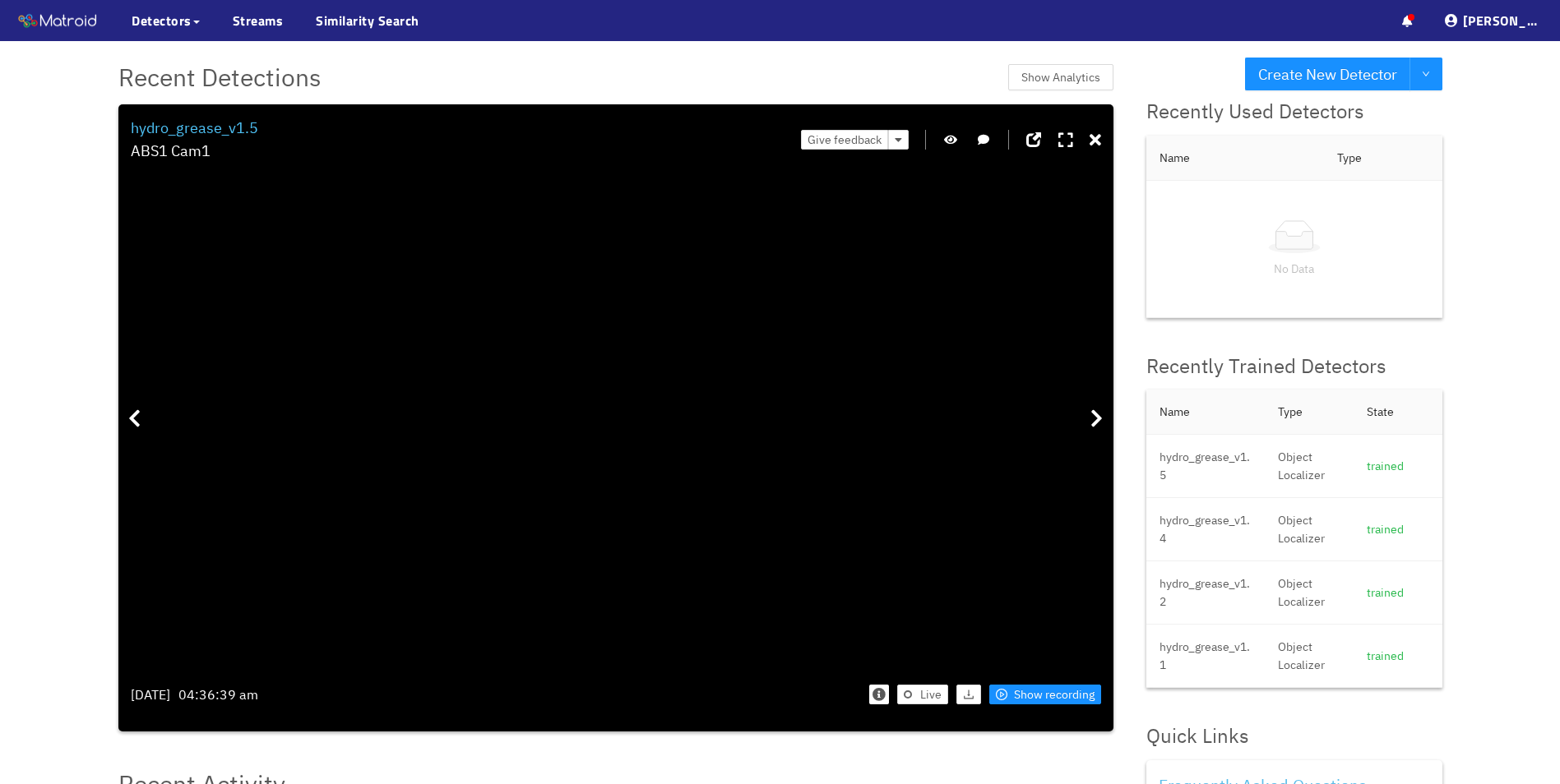
drag, startPoint x: 616, startPoint y: 526, endPoint x: 504, endPoint y: 448, distance: 136.5
drag, startPoint x: 502, startPoint y: 305, endPoint x: 636, endPoint y: 505, distance: 240.7
drag, startPoint x: 734, startPoint y: 475, endPoint x: 428, endPoint y: 223, distance: 396.4
drag, startPoint x: 623, startPoint y: 447, endPoint x: 556, endPoint y: 352, distance: 116.2
click at [1095, 141] on icon at bounding box center [1095, 140] width 11 height 16
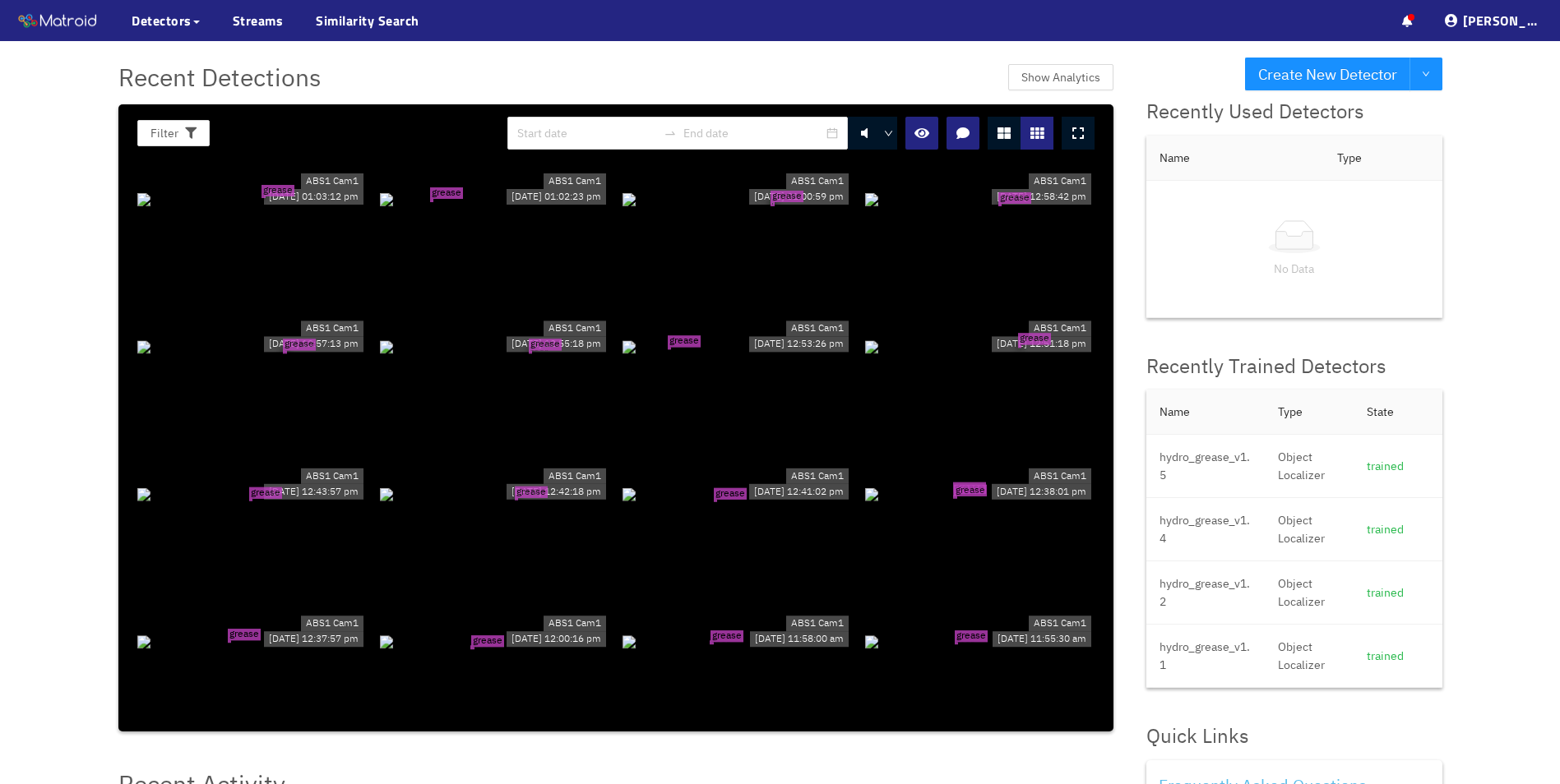
scroll to position [0, 0]
